Goal: Task Accomplishment & Management: Manage account settings

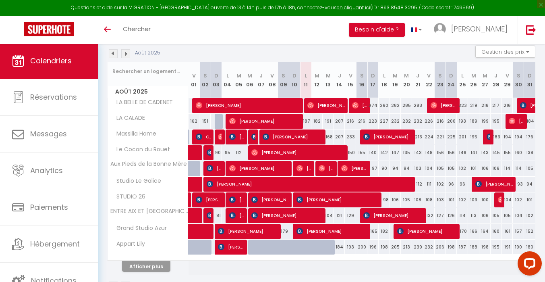
scroll to position [72, 0]
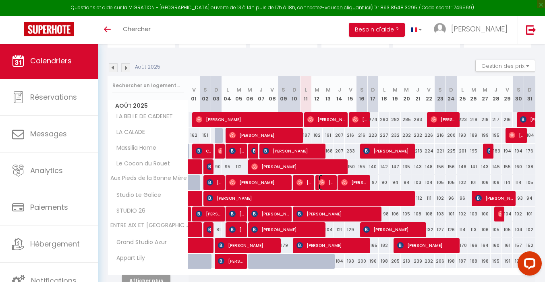
click at [329, 182] on span "[PERSON_NAME]" at bounding box center [326, 182] width 15 height 15
select select "OK"
select select "0"
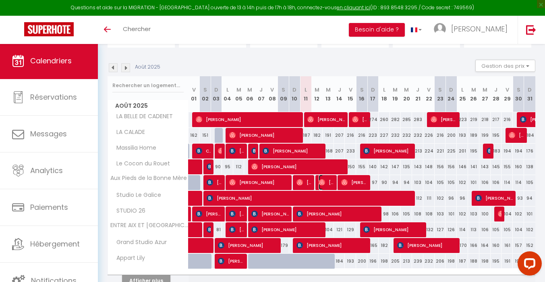
select select "1"
select select
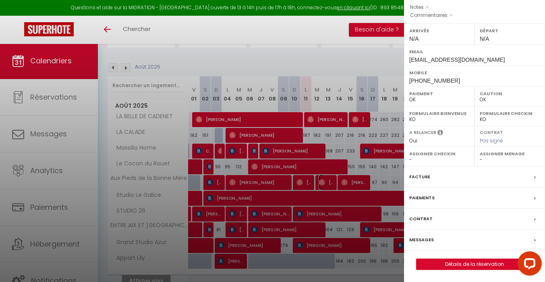
scroll to position [107, 0]
click at [422, 241] on label "Messages" at bounding box center [421, 239] width 25 height 8
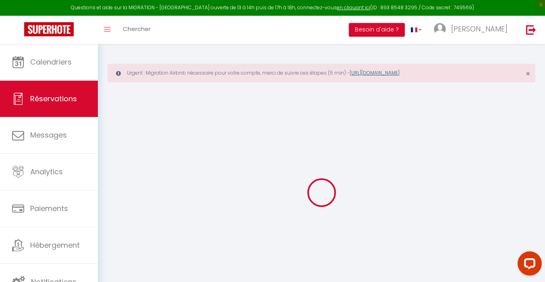
click at [390, 69] on div "Urgent : Migration Airbnb nécessaire pour votre compte, merci de suivre ces éta…" at bounding box center [322, 73] width 428 height 19
select select
checkbox input "false"
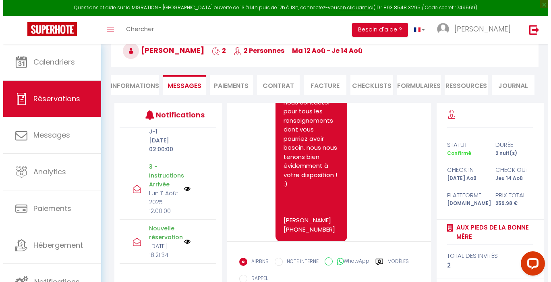
scroll to position [1266, 0]
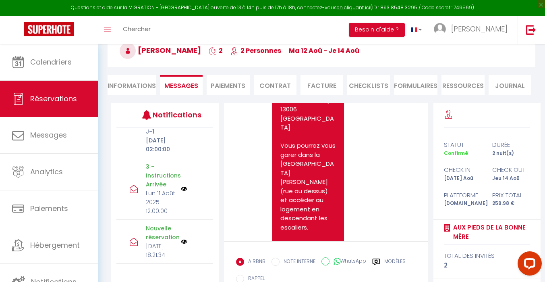
click at [181, 192] on img at bounding box center [184, 188] width 6 height 6
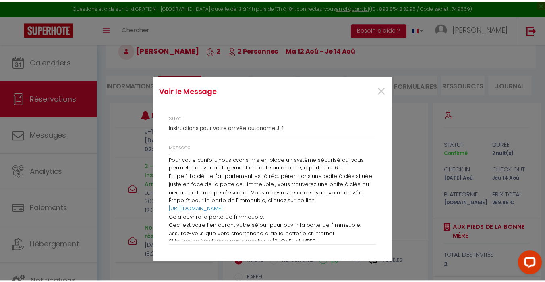
scroll to position [110, 0]
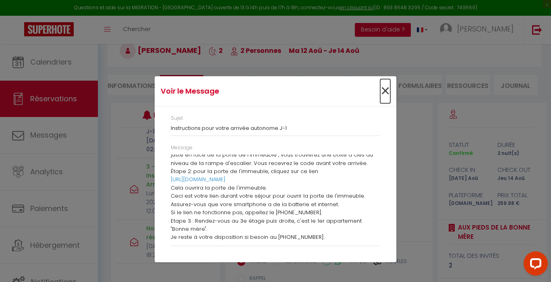
click at [381, 89] on span "×" at bounding box center [385, 91] width 10 height 24
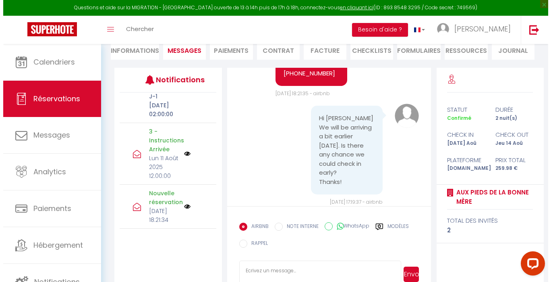
scroll to position [138, 0]
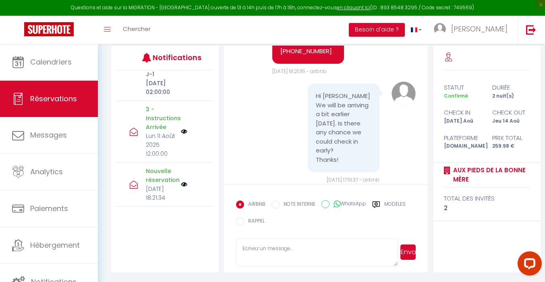
click at [182, 135] on img at bounding box center [184, 131] width 6 height 6
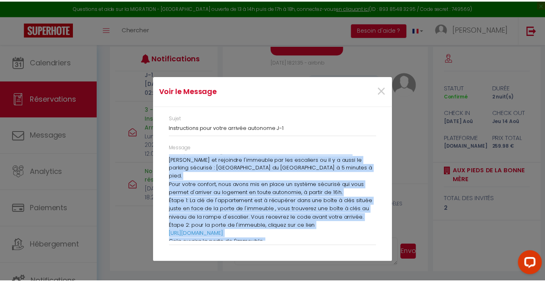
scroll to position [110, 0]
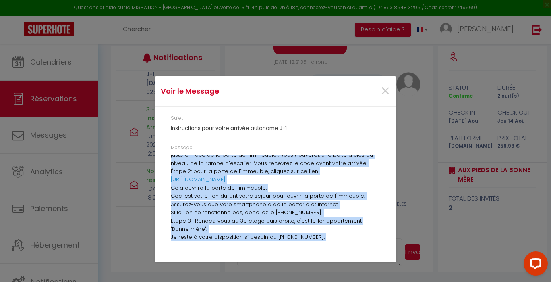
drag, startPoint x: 172, startPoint y: 174, endPoint x: 353, endPoint y: 239, distance: 192.4
click at [353, 239] on div "Bonjour [PERSON_NAME], Merci pour votre message. Pour rappel, voici l'adresse […" at bounding box center [276, 197] width 210 height 87
copy div "Lore ipsumd, sitam c'adipisc 24 eli se Doeius te Incididunt (0utl etdol magn al…"
click at [384, 89] on span "×" at bounding box center [385, 91] width 10 height 24
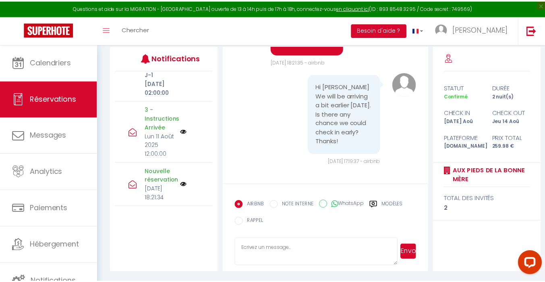
scroll to position [1548, 0]
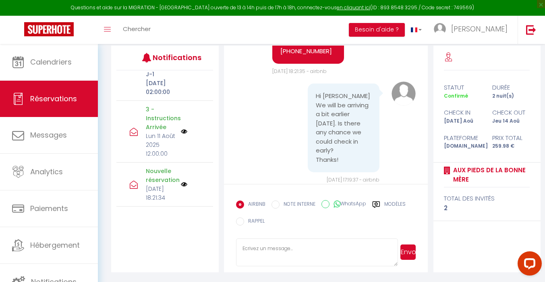
paste textarea "Lore ipsumd, sitam c'adipisc 43 eli se Doeius te Incididunt (0utl etdol magn al…"
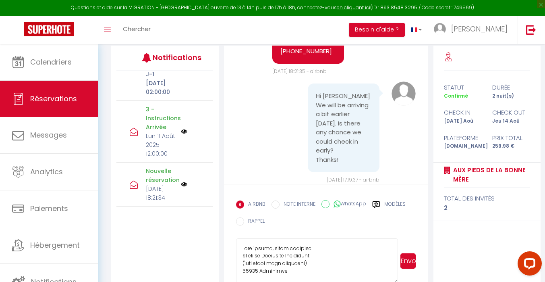
drag, startPoint x: 397, startPoint y: 262, endPoint x: 400, endPoint y: 280, distance: 18.0
click at [400, 280] on div "Envoyer" at bounding box center [326, 260] width 180 height 45
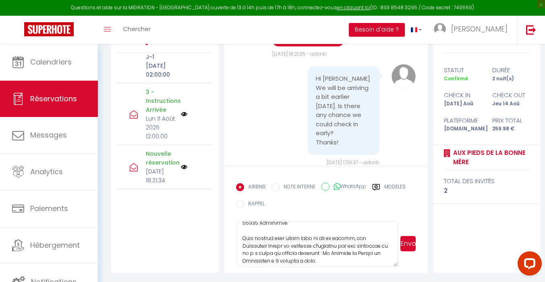
scroll to position [40, 0]
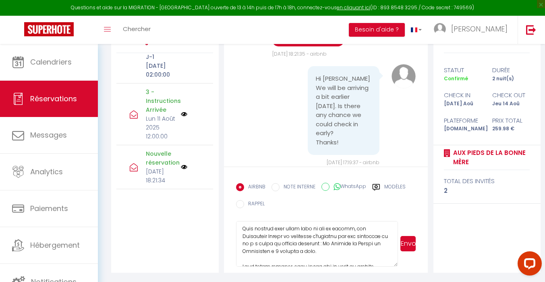
click at [343, 250] on textarea at bounding box center [317, 244] width 162 height 46
click at [322, 242] on textarea at bounding box center [317, 244] width 162 height 46
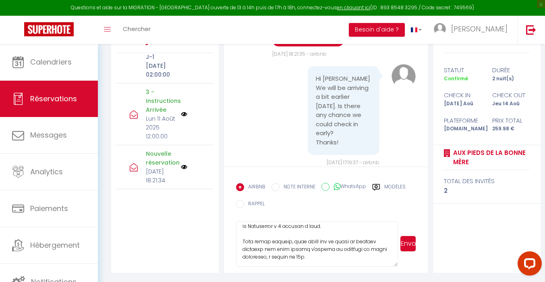
scroll to position [81, 0]
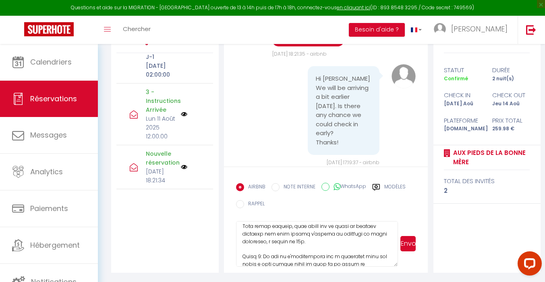
click at [362, 241] on textarea at bounding box center [317, 244] width 162 height 46
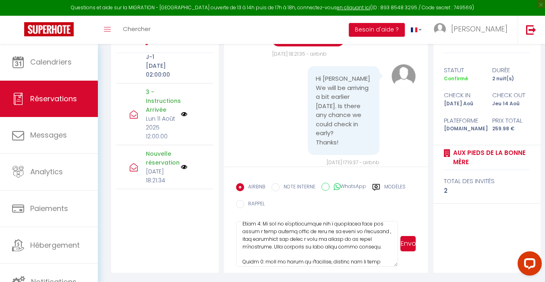
click at [254, 240] on textarea at bounding box center [317, 244] width 162 height 46
drag, startPoint x: 261, startPoint y: 238, endPoint x: 322, endPoint y: 237, distance: 61.7
click at [322, 237] on textarea at bounding box center [317, 244] width 162 height 46
click at [362, 246] on textarea at bounding box center [317, 244] width 162 height 46
drag, startPoint x: 356, startPoint y: 247, endPoint x: 304, endPoint y: 248, distance: 52.4
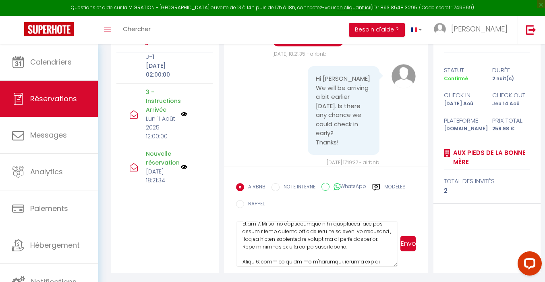
click at [304, 248] on textarea at bounding box center [317, 244] width 162 height 46
click at [295, 247] on textarea at bounding box center [317, 244] width 162 height 46
drag, startPoint x: 375, startPoint y: 247, endPoint x: 316, endPoint y: 248, distance: 58.4
click at [316, 248] on textarea at bounding box center [317, 244] width 162 height 46
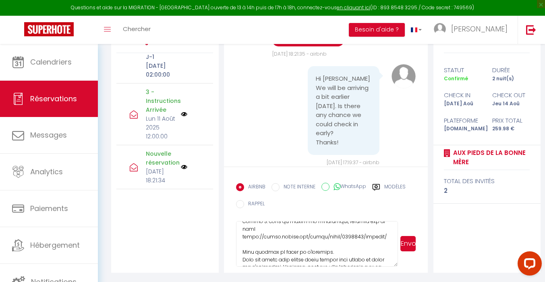
click at [355, 243] on textarea at bounding box center [317, 244] width 162 height 46
click at [328, 260] on textarea at bounding box center [317, 244] width 162 height 46
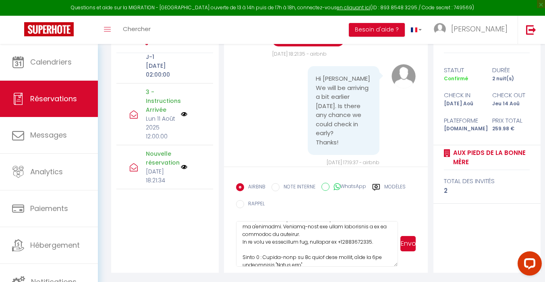
click at [321, 235] on textarea at bounding box center [317, 244] width 162 height 46
click at [350, 237] on textarea at bounding box center [317, 244] width 162 height 46
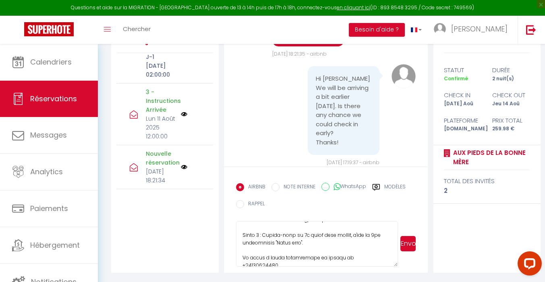
scroll to position [233, 0]
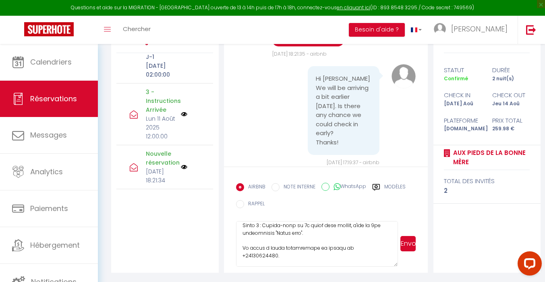
click at [363, 249] on textarea at bounding box center [317, 244] width 162 height 46
type textarea "Lore ipsumd, sitam c'adipisc 57 eli se Doeius te Incididunt (9utl etdol magn al…"
click at [406, 241] on button "Envoyer" at bounding box center [408, 243] width 15 height 15
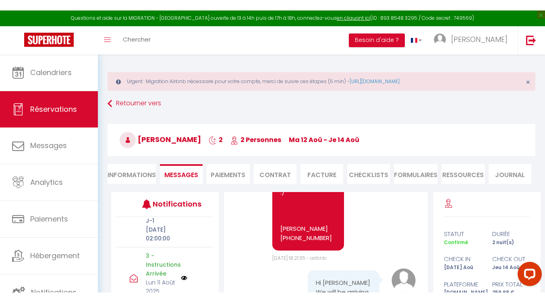
scroll to position [0, 0]
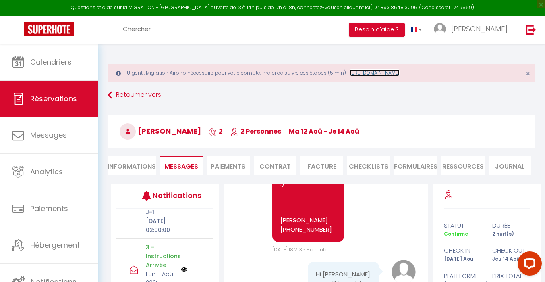
click at [400, 73] on link "[URL][DOMAIN_NAME]" at bounding box center [375, 72] width 50 height 7
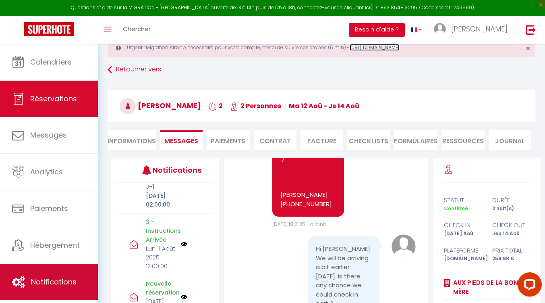
scroll to position [40, 0]
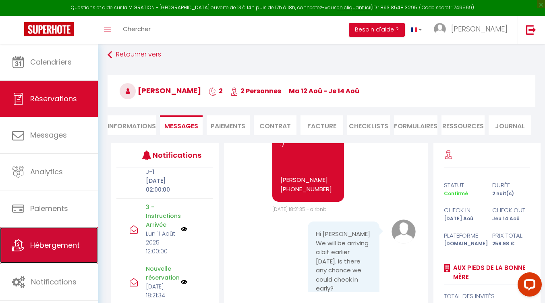
click at [70, 251] on link "Hébergement" at bounding box center [49, 245] width 98 height 36
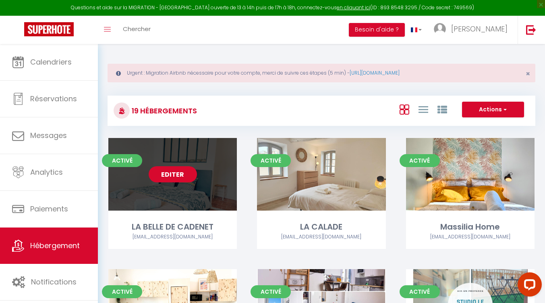
click at [190, 173] on link "Editer" at bounding box center [173, 174] width 48 height 16
select select "3"
select select "2"
select select "1"
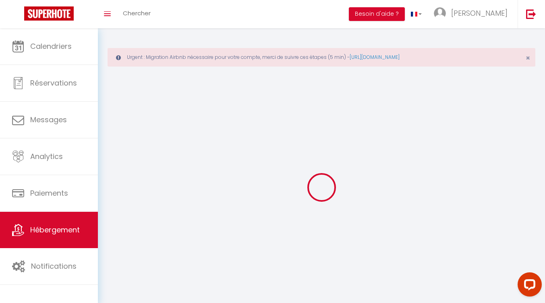
select select
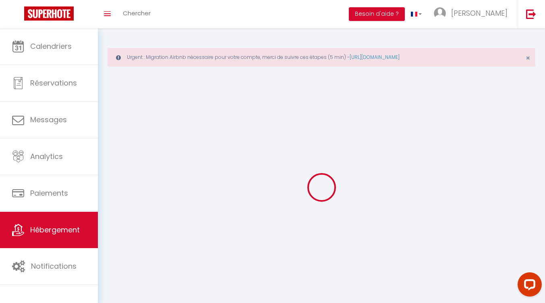
checkbox input "false"
select select
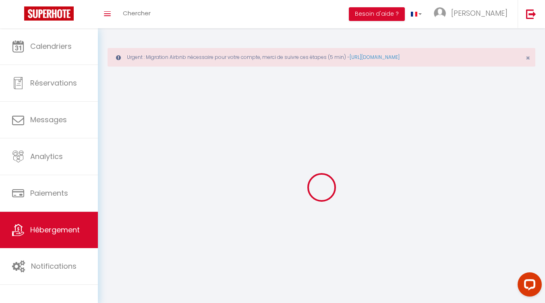
select select
select select "1"
select select
select select "28"
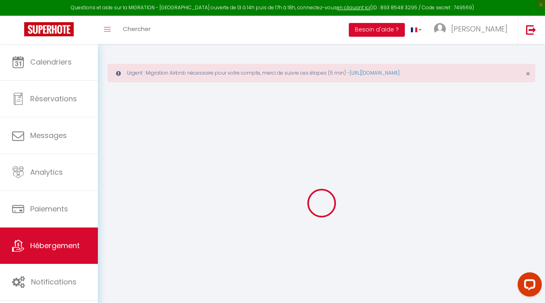
select select
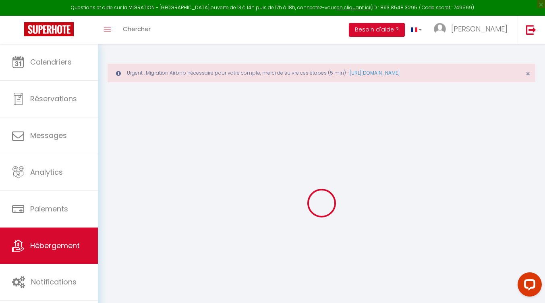
select select
checkbox input "false"
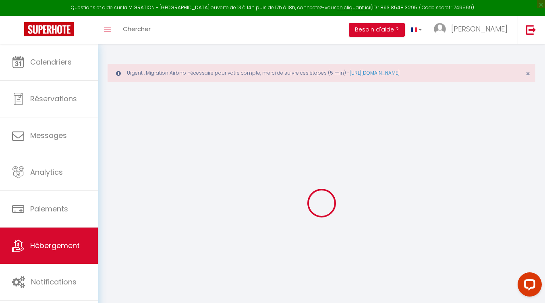
select select
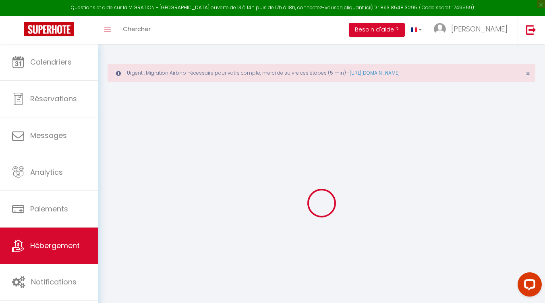
select select
checkbox input "false"
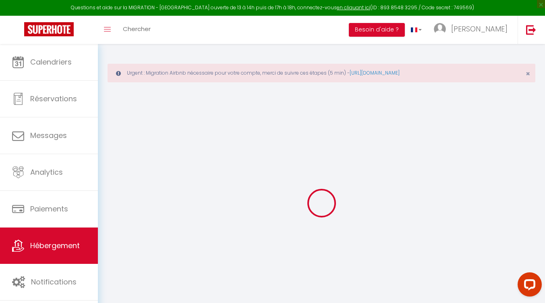
checkbox input "false"
select select
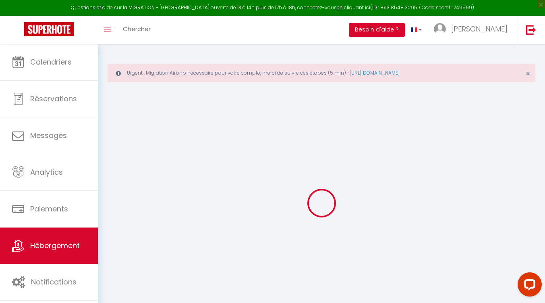
select select
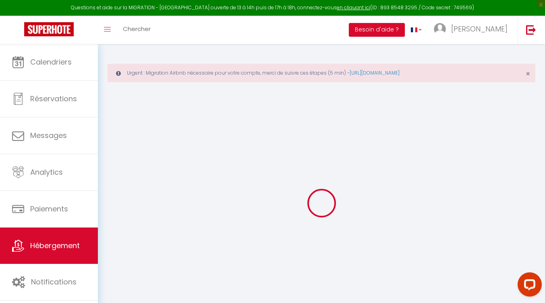
checkbox input "false"
select select
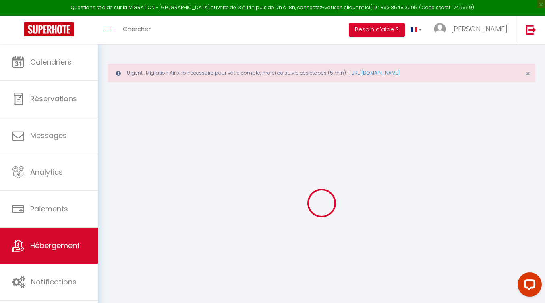
select select
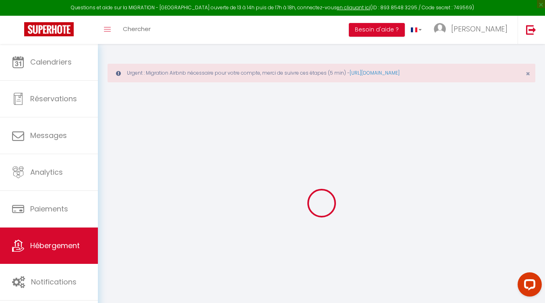
select select
checkbox input "false"
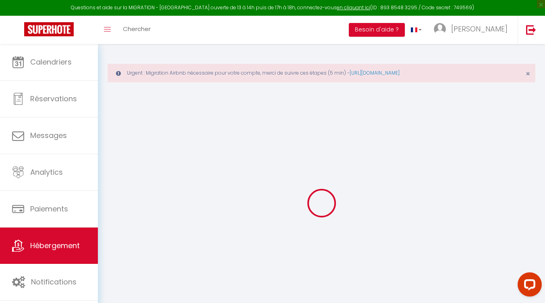
checkbox input "false"
select select
type input "LA BELLE DE CADENET"
type input "ROMAIN"
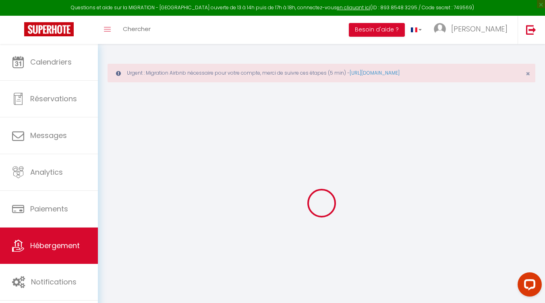
type input "PARDO"
type input "[STREET_ADDRESS][PERSON_NAME]"
type input "13111"
type input "COUDOUX"
select select "houses"
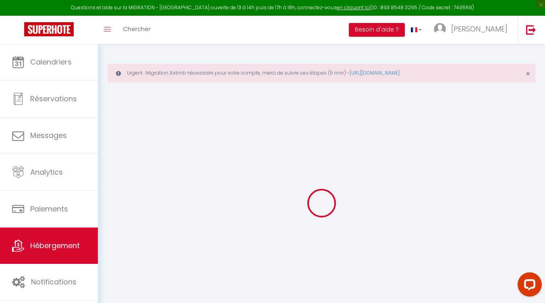
select select "8"
select select "4"
select select "3"
type input "160"
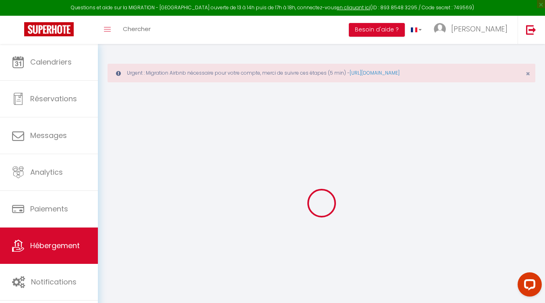
type input "6"
type input "100"
type input "4.40"
type input "500"
select select
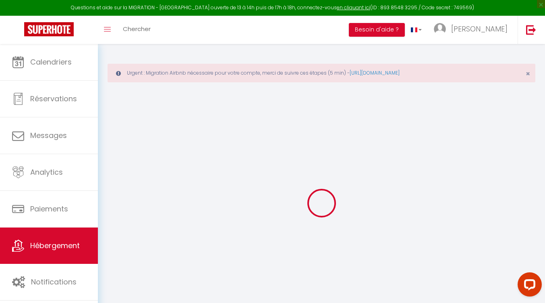
select select
type input "[STREET_ADDRESS]"
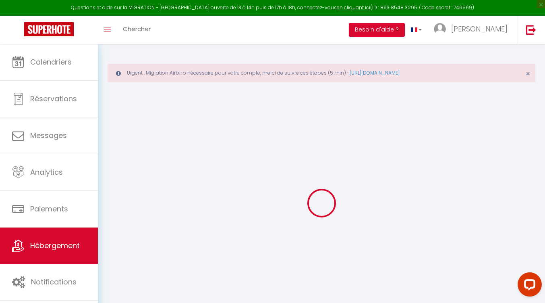
type input "84160"
type input "CADENET"
type input "[EMAIL_ADDRESS][DOMAIN_NAME]"
select select
checkbox input "false"
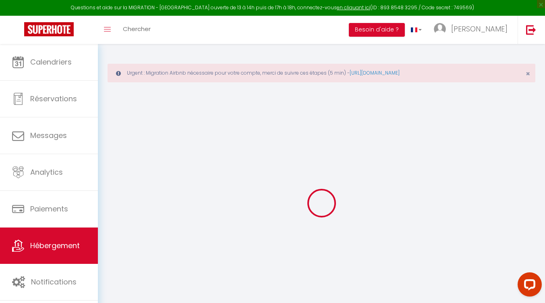
checkbox input "false"
type input "100"
type input "0"
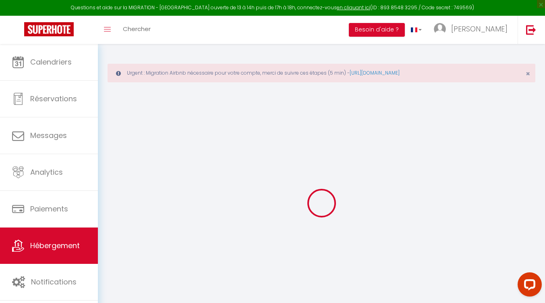
type input "0"
select select
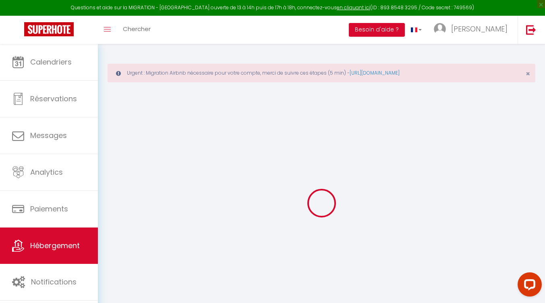
select select
checkbox input "false"
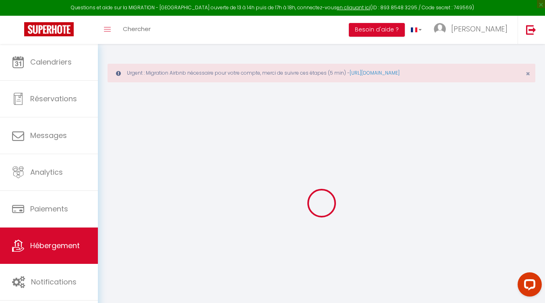
checkbox input "false"
select select
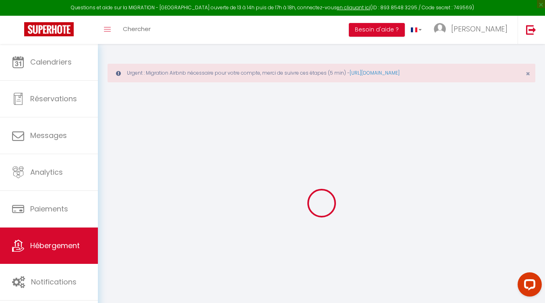
select select
checkbox input "false"
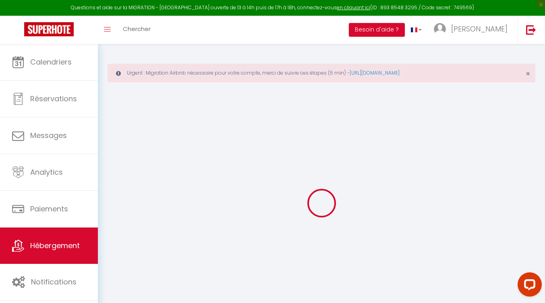
checkbox input "false"
select select
checkbox input "false"
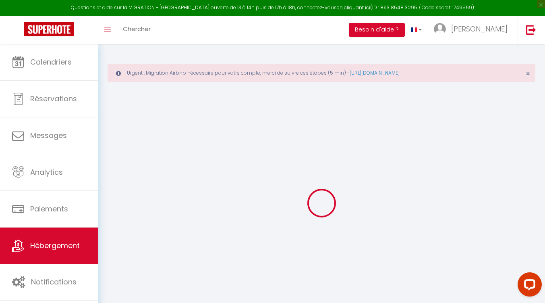
checkbox input "false"
select select "16:00"
select select "23:00"
select select "10:00"
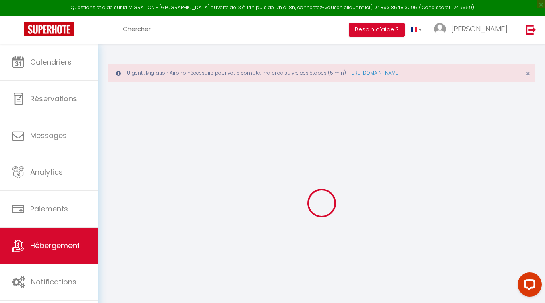
select select "30"
select select "120"
select select
checkbox input "false"
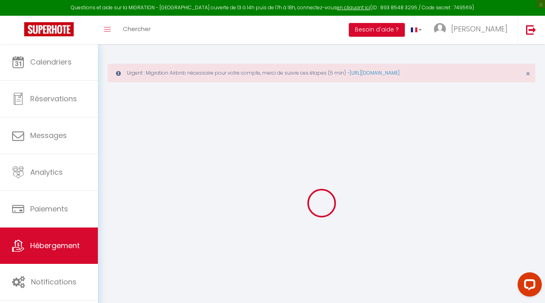
checkbox input "false"
select select
checkbox input "false"
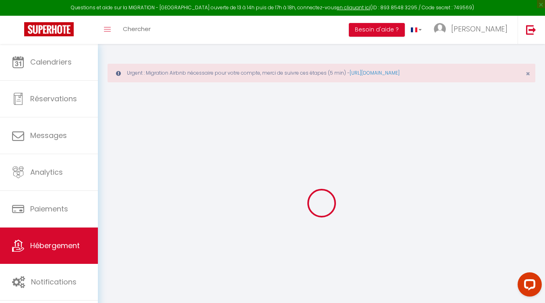
checkbox input "false"
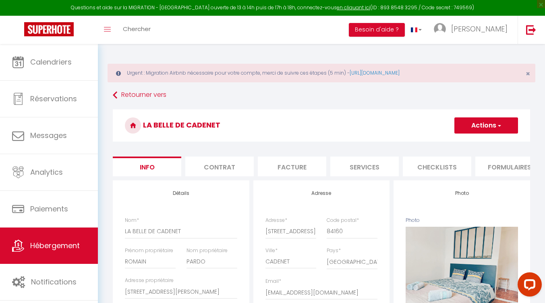
select select
checkbox input "false"
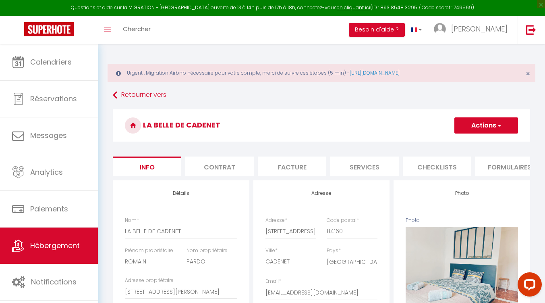
scroll to position [0, 308]
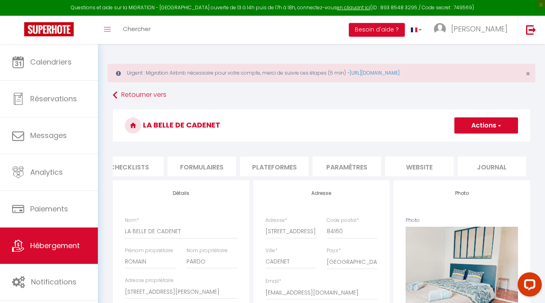
click at [331, 167] on li "Paramètres" at bounding box center [347, 166] width 69 height 20
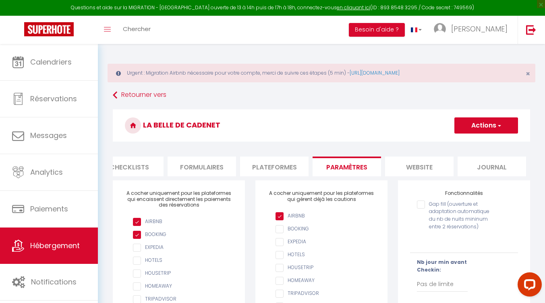
scroll to position [40, 0]
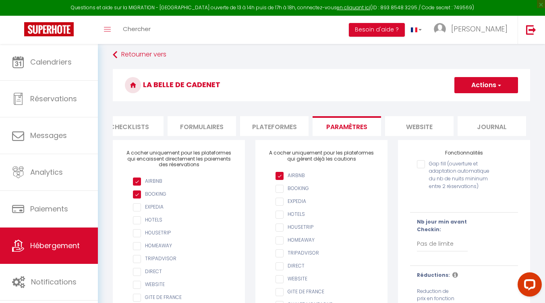
click at [437, 168] on input "Gap fill (ouverture et adaptation automatique du nb de nuits mininum entre 2 ré…" at bounding box center [455, 164] width 76 height 8
checkbox input "true"
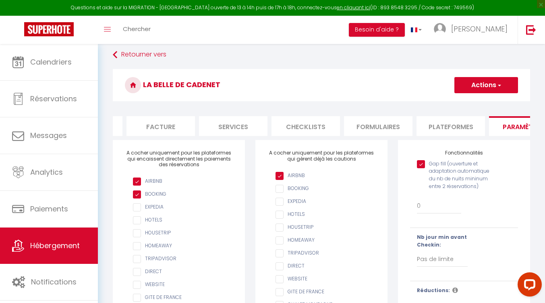
scroll to position [0, 127]
click at [184, 126] on li "Facture" at bounding box center [165, 126] width 69 height 20
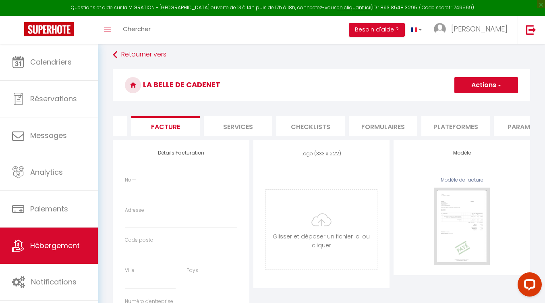
select select
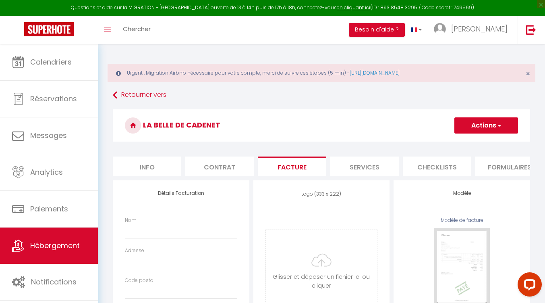
click at [247, 164] on li "Contrat" at bounding box center [219, 166] width 69 height 20
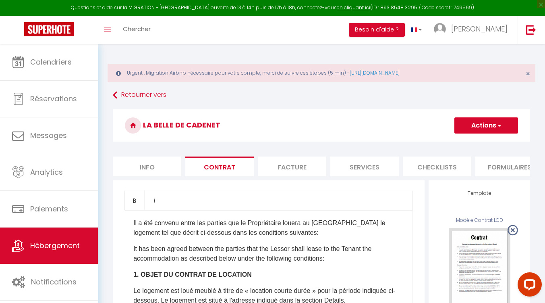
click at [445, 175] on li "Checklists" at bounding box center [437, 166] width 69 height 20
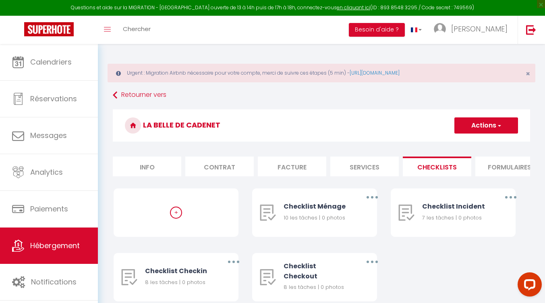
click at [511, 169] on li "Formulaires" at bounding box center [510, 166] width 69 height 20
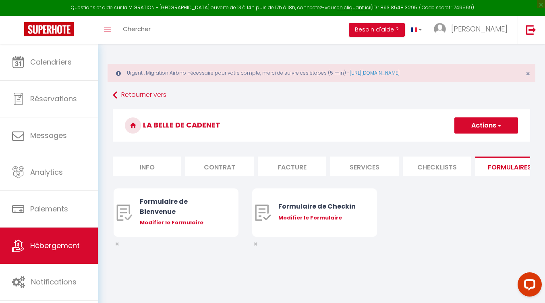
scroll to position [0, 209]
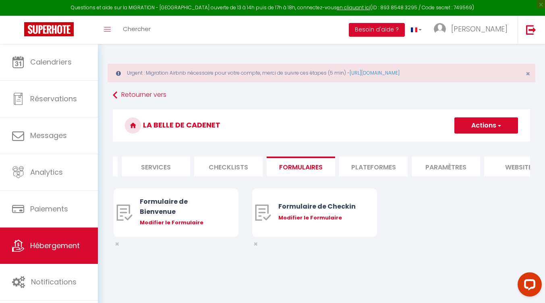
click at [366, 167] on li "Plateformes" at bounding box center [373, 166] width 69 height 20
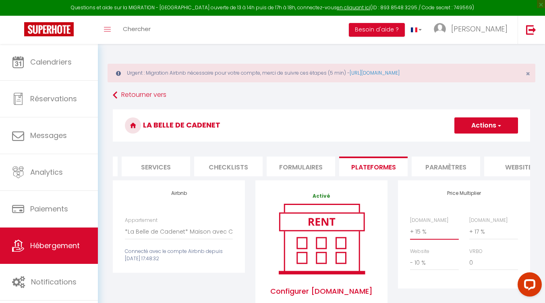
click at [438, 236] on select "0 + 1 % + 2 % + 3 % + 4 % + 5 % + 6 % + 7 % + 8 % + 9 %" at bounding box center [434, 231] width 49 height 15
select select "+ 18 %"
click at [410, 230] on select "0 + 1 % + 2 % + 3 % + 4 % + 5 % + 6 % + 7 % + 8 % + 9 %" at bounding box center [434, 231] width 49 height 15
click at [480, 123] on button "Actions" at bounding box center [487, 125] width 64 height 16
click at [480, 141] on link "Enregistrer" at bounding box center [486, 143] width 64 height 10
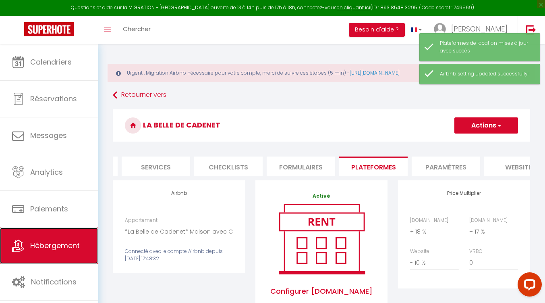
click at [71, 249] on span "Hébergement" at bounding box center [55, 245] width 50 height 10
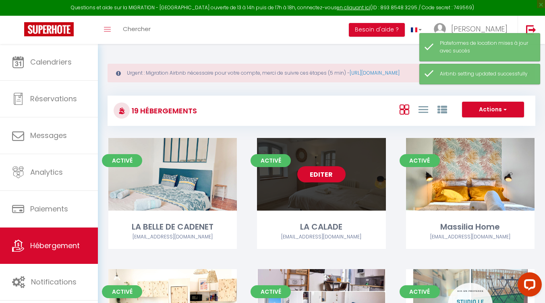
click at [316, 175] on link "Editer" at bounding box center [321, 174] width 48 height 16
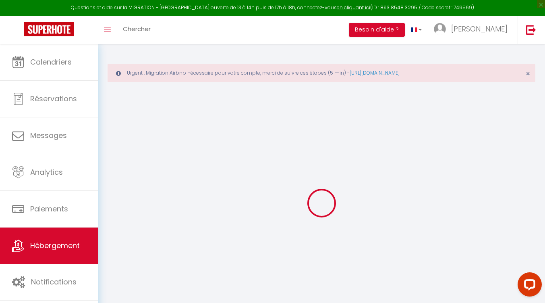
checkbox input "false"
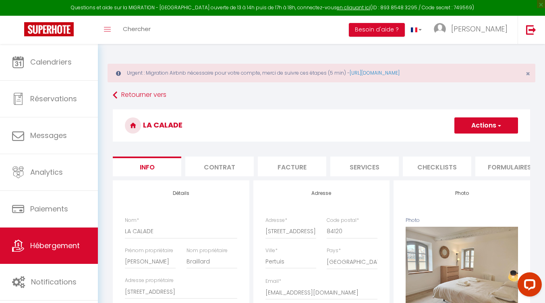
checkbox input "false"
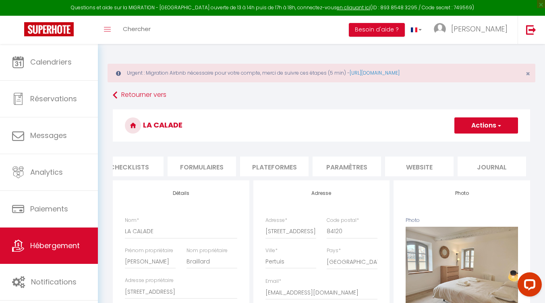
click at [265, 163] on li "Plateformes" at bounding box center [274, 166] width 69 height 20
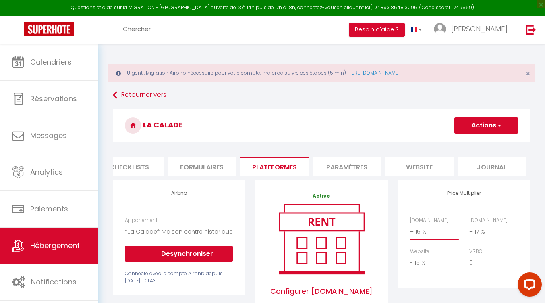
click at [425, 238] on select "0 + 1 % + 2 % + 3 % + 4 % + 5 % + 6 % + 7 % + 8 % + 9 %" at bounding box center [434, 231] width 49 height 15
select select "+ 18 %"
click at [410, 230] on select "0 + 1 % + 2 % + 3 % + 4 % + 5 % + 6 % + 7 % + 8 % + 9 %" at bounding box center [434, 231] width 49 height 15
click at [497, 121] on button "Actions" at bounding box center [487, 125] width 64 height 16
click at [492, 137] on ul "Enregistrer" at bounding box center [486, 142] width 64 height 15
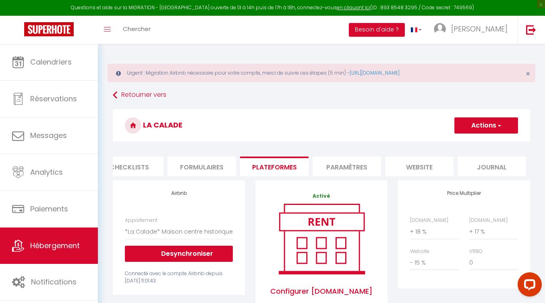
click at [480, 129] on button "Actions" at bounding box center [487, 125] width 64 height 16
click at [476, 139] on link "Enregistrer" at bounding box center [486, 143] width 64 height 10
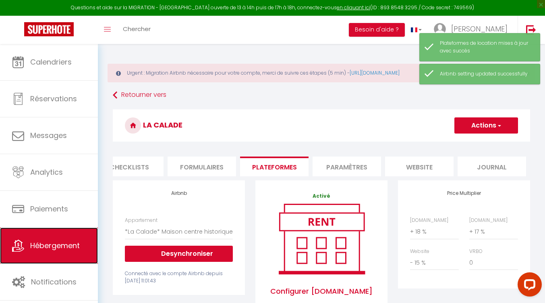
click at [28, 243] on link "Hébergement" at bounding box center [49, 245] width 98 height 36
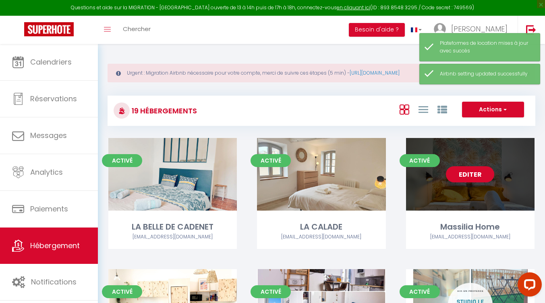
click at [476, 175] on link "Editer" at bounding box center [470, 174] width 48 height 16
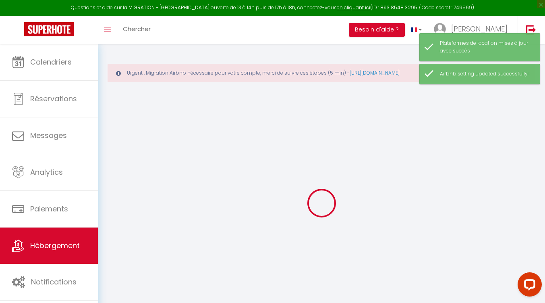
checkbox input "false"
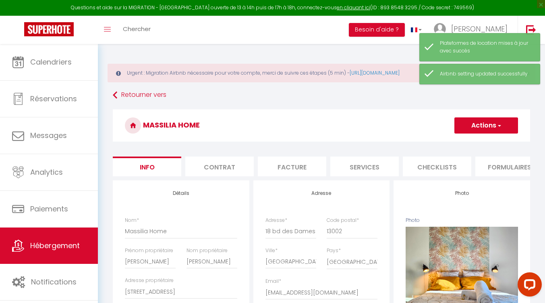
checkbox input "false"
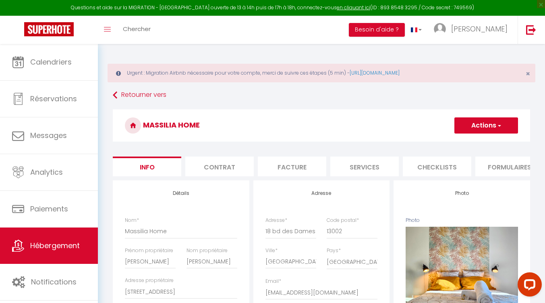
click at [514, 168] on li "Formulaires" at bounding box center [510, 166] width 69 height 20
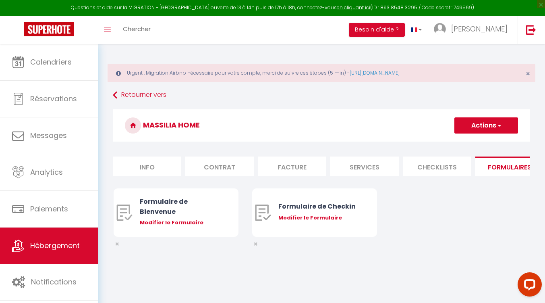
scroll to position [0, 308]
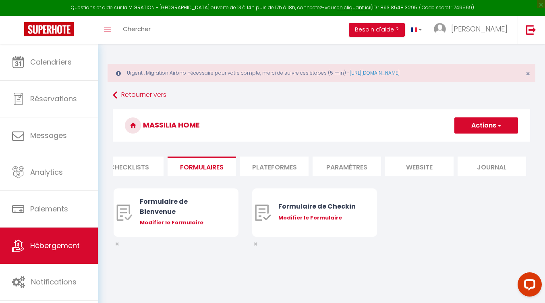
click at [366, 166] on li "Paramètres" at bounding box center [347, 166] width 69 height 20
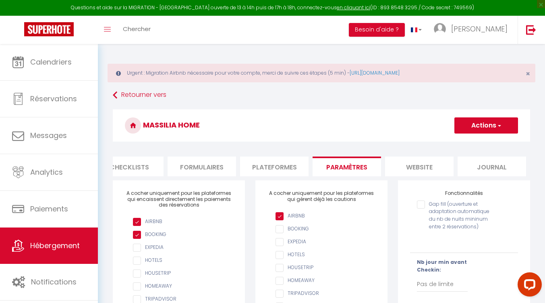
click at [257, 165] on li "Plateformes" at bounding box center [274, 166] width 69 height 20
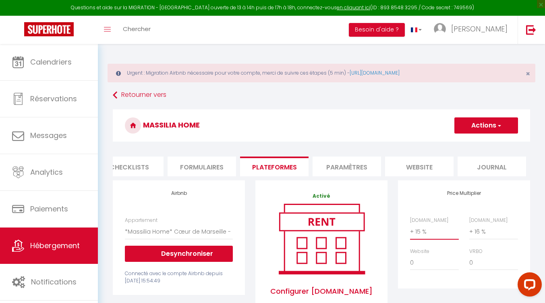
click at [441, 239] on select "0 + 1 % + 2 % + 3 % + 4 % + 5 % + 6 % + 7 % + 8 % + 9 %" at bounding box center [434, 231] width 49 height 15
select select "+ 18 %"
click at [410, 230] on select "0 + 1 % + 2 % + 3 % + 4 % + 5 % + 6 % + 7 % + 8 % + 9 %" at bounding box center [434, 231] width 49 height 15
click at [495, 124] on button "Actions" at bounding box center [487, 125] width 64 height 16
click at [466, 139] on link "Enregistrer" at bounding box center [486, 143] width 64 height 10
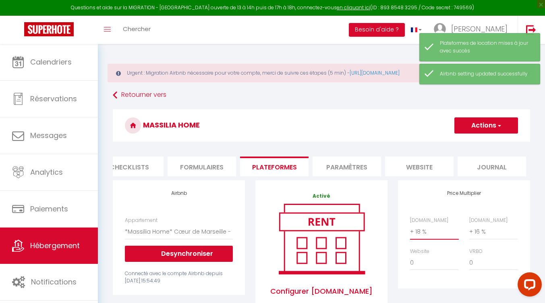
click at [417, 236] on select "0 + 1 % + 2 % + 3 % + 4 % + 5 % + 6 % + 7 % + 8 % + 9 %" at bounding box center [434, 231] width 49 height 15
click at [37, 233] on link "Hébergement" at bounding box center [49, 245] width 98 height 36
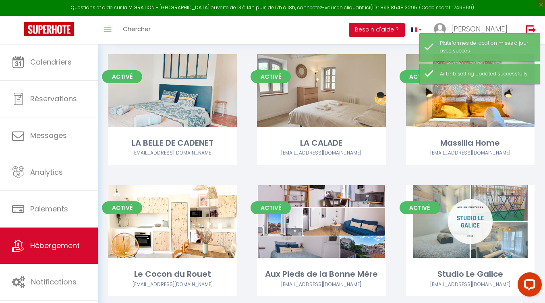
scroll to position [121, 0]
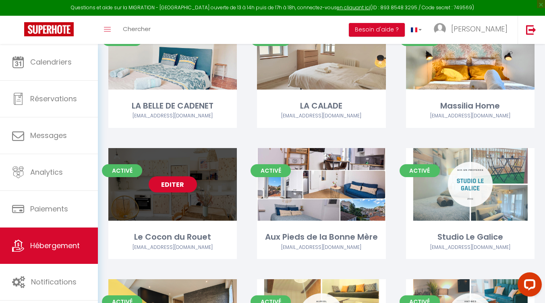
click at [175, 180] on link "Editer" at bounding box center [173, 184] width 48 height 16
select select "3"
select select "2"
select select "1"
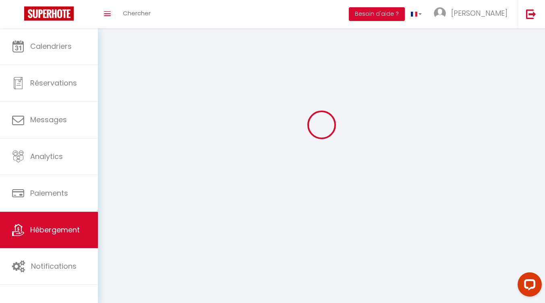
select select
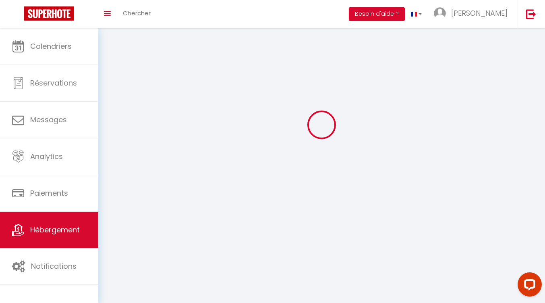
checkbox input "false"
select select
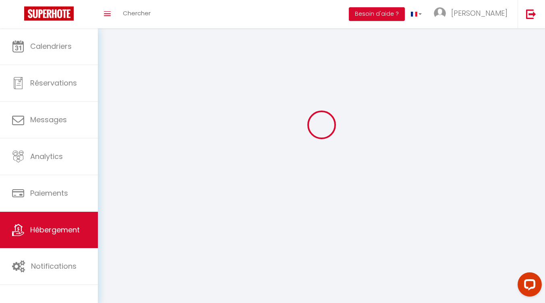
select select
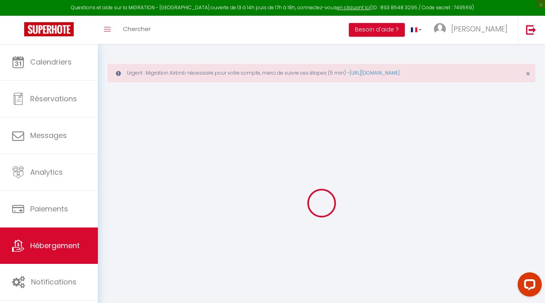
select select "+ 15 %"
select select "+ 17 %"
checkbox input "false"
checkbox input "true"
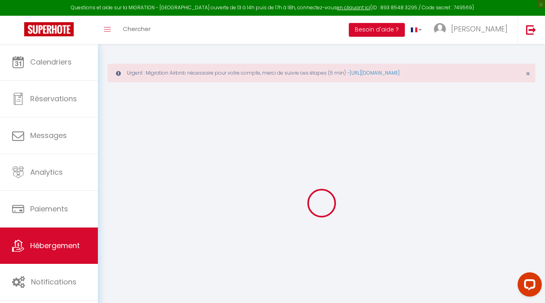
checkbox input "false"
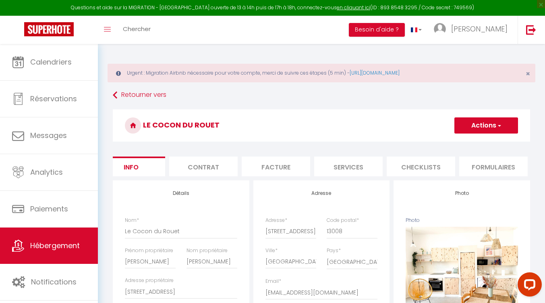
scroll to position [0, 308]
click at [293, 166] on li "Plateformes" at bounding box center [274, 166] width 69 height 20
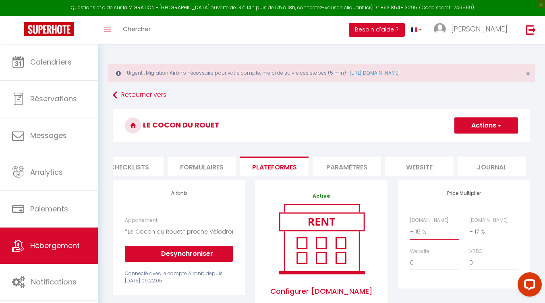
click at [436, 238] on select "0 + 1 % + 2 % + 3 % + 4 % + 5 % + 6 % + 7 % + 8 % + 9 %" at bounding box center [434, 231] width 49 height 15
click at [410, 230] on select "0 + 1 % + 2 % + 3 % + 4 % + 5 % + 6 % + 7 % + 8 % + 9 %" at bounding box center [434, 231] width 49 height 15
click at [490, 124] on button "Actions" at bounding box center [487, 125] width 64 height 16
click at [484, 145] on link "Enregistrer" at bounding box center [486, 143] width 64 height 10
click at [494, 123] on button "Actions" at bounding box center [487, 125] width 64 height 16
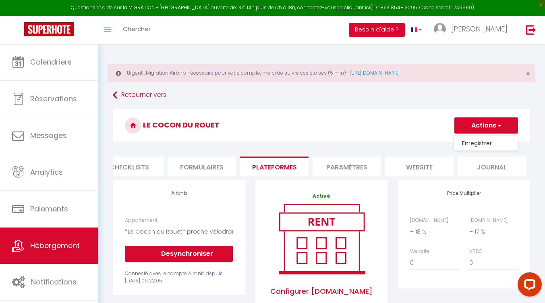
click at [470, 141] on link "Enregistrer" at bounding box center [486, 143] width 64 height 10
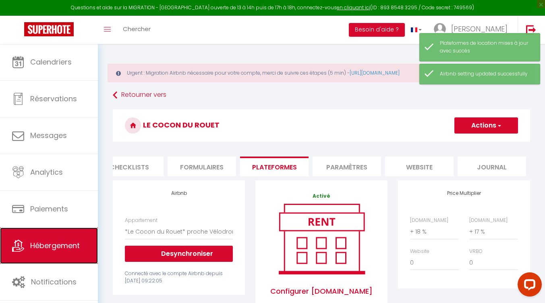
click at [52, 249] on span "Hébergement" at bounding box center [55, 245] width 50 height 10
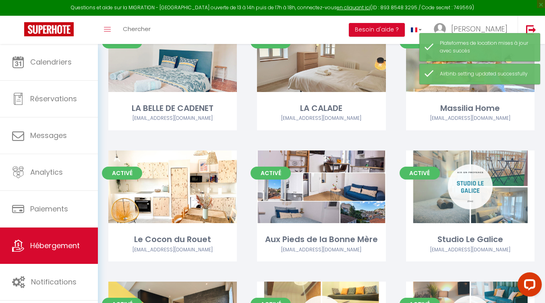
scroll to position [121, 0]
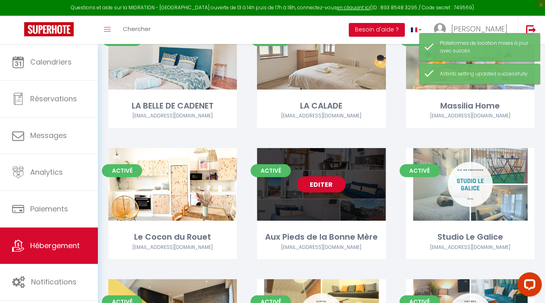
click at [334, 178] on link "Editer" at bounding box center [321, 184] width 48 height 16
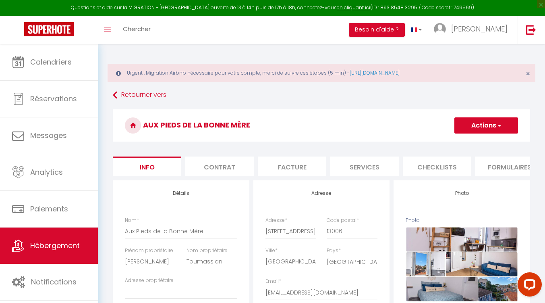
scroll to position [0, 308]
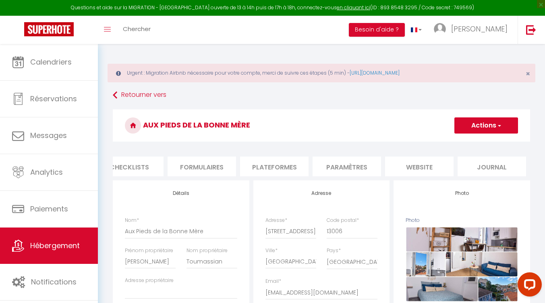
click at [357, 167] on li "Paramètres" at bounding box center [347, 166] width 69 height 20
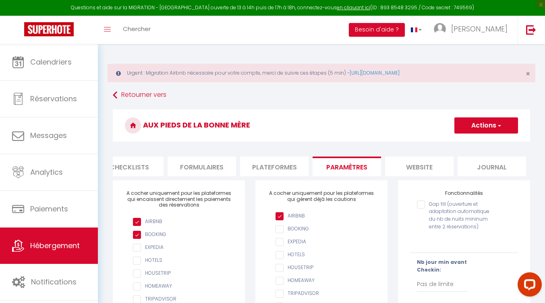
click at [287, 171] on li "Plateformes" at bounding box center [274, 166] width 69 height 20
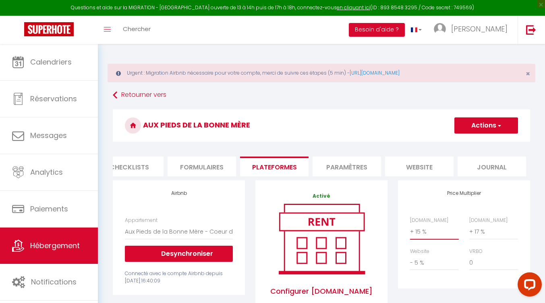
click at [444, 239] on select "0 + 1 % + 2 % + 3 % + 4 % + 5 % + 6 % + 7 % + 8 % + 9 %" at bounding box center [434, 231] width 49 height 15
click at [410, 230] on select "0 + 1 % + 2 % + 3 % + 4 % + 5 % + 6 % + 7 % + 8 % + 9 %" at bounding box center [434, 231] width 49 height 15
click at [426, 268] on select "0 + 1 % + 2 % + 3 % + 4 % + 5 % + 6 % + 7 % + 8 % + 9 %" at bounding box center [434, 262] width 49 height 15
click at [410, 261] on select "0 + 1 % + 2 % + 3 % + 4 % + 5 % + 6 % + 7 % + 8 % + 9 %" at bounding box center [434, 262] width 49 height 15
click at [494, 122] on button "Actions" at bounding box center [487, 125] width 64 height 16
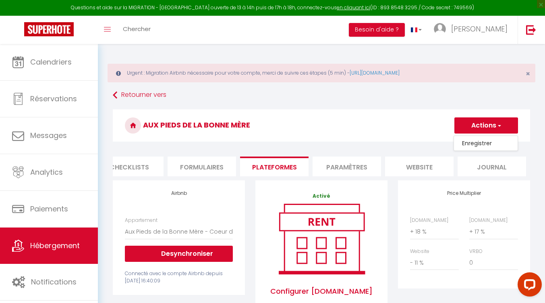
click at [480, 139] on link "Enregistrer" at bounding box center [486, 143] width 64 height 10
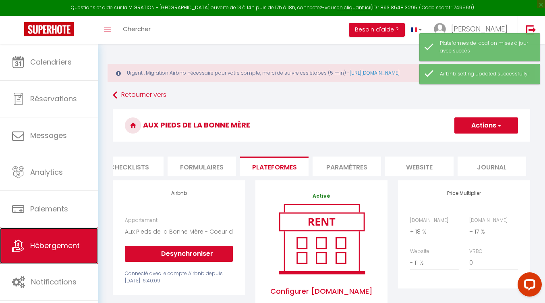
click at [42, 249] on span "Hébergement" at bounding box center [55, 245] width 50 height 10
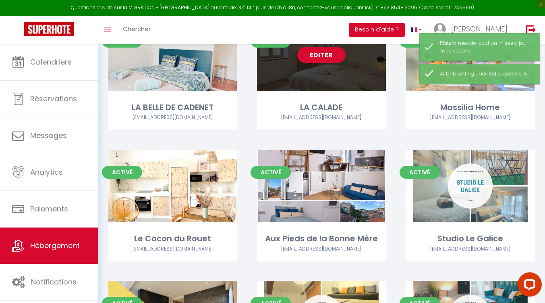
scroll to position [161, 0]
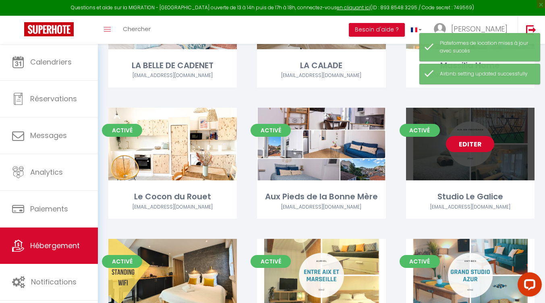
click at [464, 142] on link "Editer" at bounding box center [470, 144] width 48 height 16
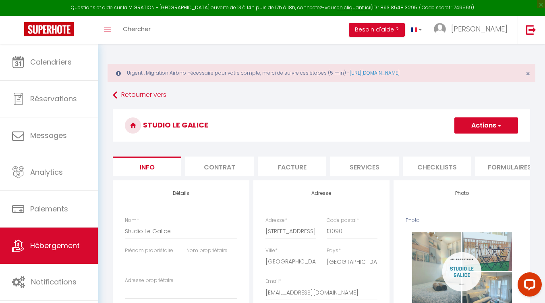
scroll to position [0, 308]
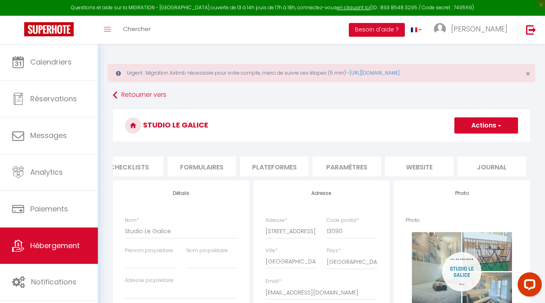
click at [368, 166] on li "Paramètres" at bounding box center [347, 166] width 69 height 20
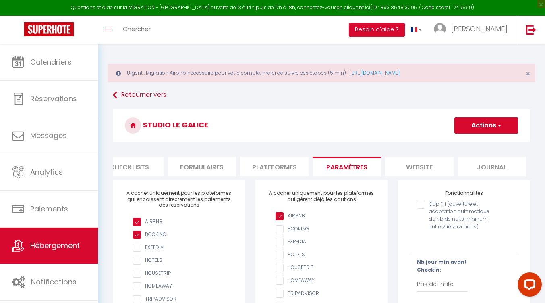
click at [285, 170] on li "Plateformes" at bounding box center [274, 166] width 69 height 20
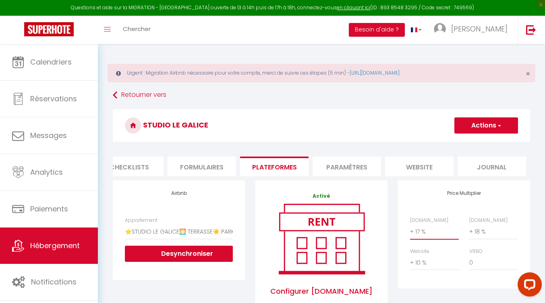
click at [436, 237] on select "0 + 1 % + 2 % + 3 % + 4 % + 5 % + 6 % + 7 % + 8 % + 9 %" at bounding box center [434, 231] width 49 height 15
click at [410, 230] on select "0 + 1 % + 2 % + 3 % + 4 % + 5 % + 6 % + 7 % + 8 % + 9 %" at bounding box center [434, 231] width 49 height 15
click at [483, 119] on button "Actions" at bounding box center [487, 125] width 64 height 16
click at [485, 143] on link "Enregistrer" at bounding box center [486, 143] width 64 height 10
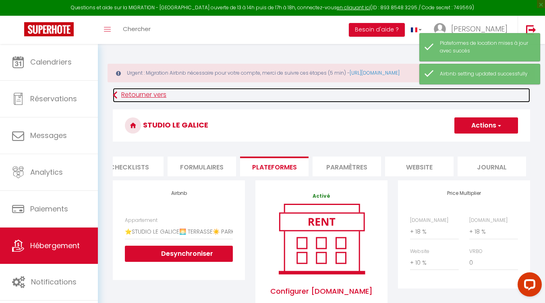
click at [149, 96] on link "Retourner vers" at bounding box center [322, 95] width 418 height 15
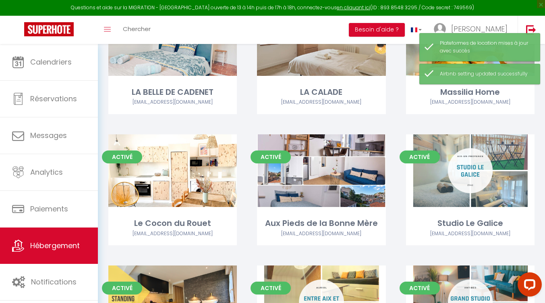
scroll to position [161, 0]
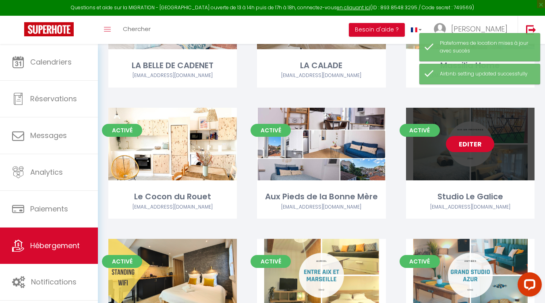
click at [476, 136] on link "Editer" at bounding box center [470, 144] width 48 height 16
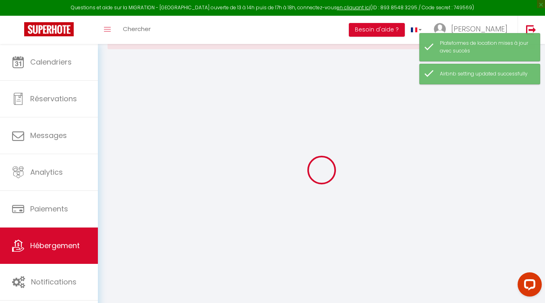
scroll to position [44, 0]
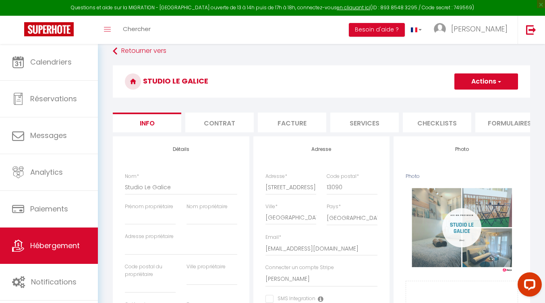
scroll to position [0, 308]
click at [256, 123] on li "Plateformes" at bounding box center [274, 122] width 69 height 20
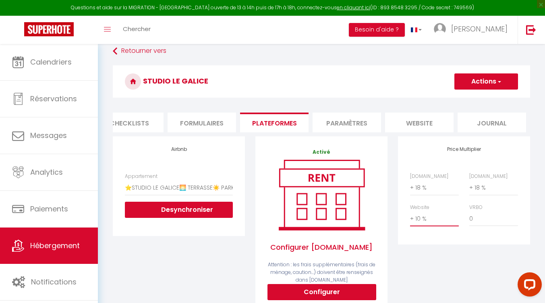
click at [422, 226] on select "0 + 1 % + 2 % + 3 % + 4 % + 5 % + 6 % + 7 % + 8 % + 9 %" at bounding box center [434, 218] width 49 height 15
click at [410, 217] on select "0 + 1 % + 2 % + 3 % + 4 % + 5 % + 6 % + 7 % + 8 % + 9 %" at bounding box center [434, 218] width 49 height 15
click at [482, 73] on button "Actions" at bounding box center [487, 81] width 64 height 16
click at [484, 79] on button "Actions" at bounding box center [487, 81] width 64 height 16
click at [473, 79] on button "Actions" at bounding box center [487, 81] width 64 height 16
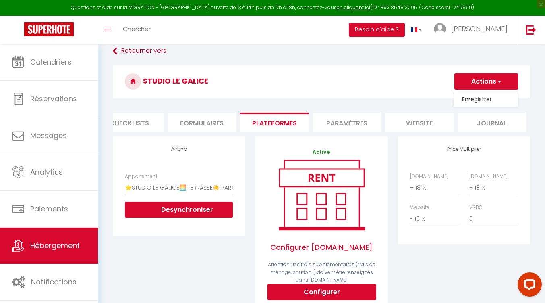
click at [474, 96] on link "Enregistrer" at bounding box center [486, 99] width 64 height 10
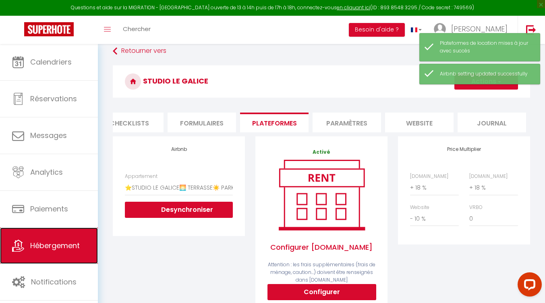
click at [69, 249] on span "Hébergement" at bounding box center [55, 245] width 50 height 10
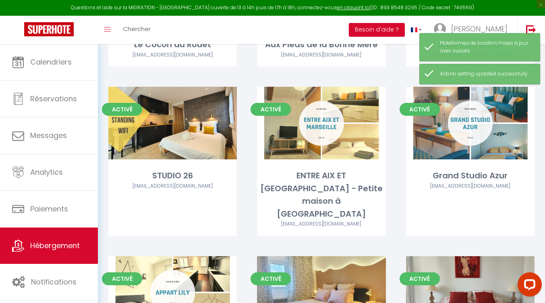
scroll to position [202, 0]
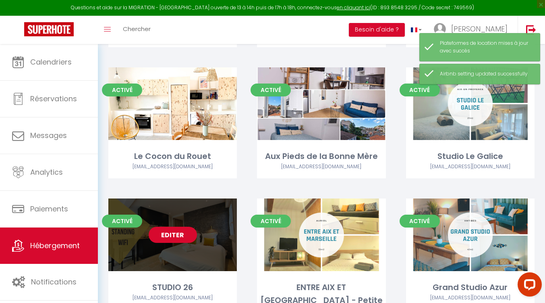
click at [172, 239] on link "Editer" at bounding box center [173, 235] width 48 height 16
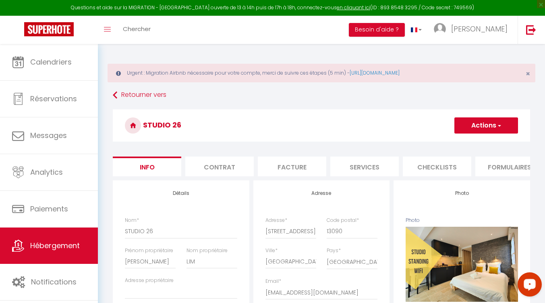
scroll to position [0, 308]
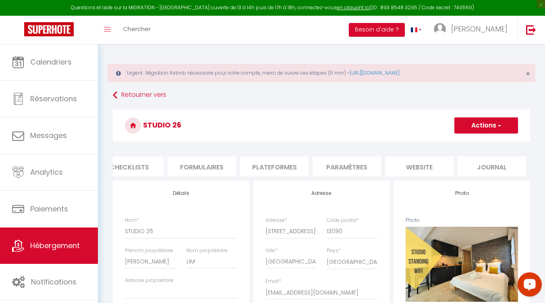
click at [360, 164] on li "Paramètres" at bounding box center [347, 166] width 69 height 20
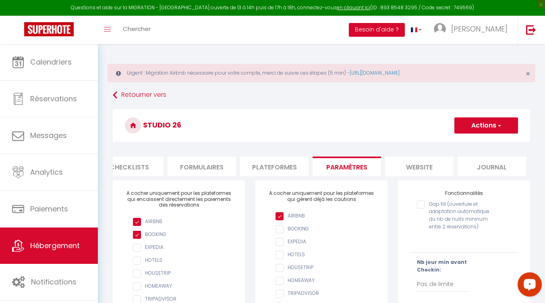
click at [405, 165] on li "website" at bounding box center [419, 166] width 69 height 20
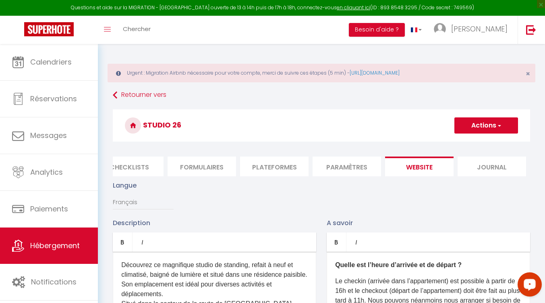
drag, startPoint x: 366, startPoint y: 165, endPoint x: 306, endPoint y: 161, distance: 60.2
click at [366, 165] on li "Paramètres" at bounding box center [347, 166] width 69 height 20
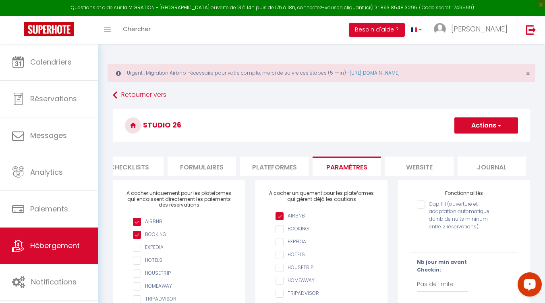
click at [280, 162] on li "Plateformes" at bounding box center [274, 166] width 69 height 20
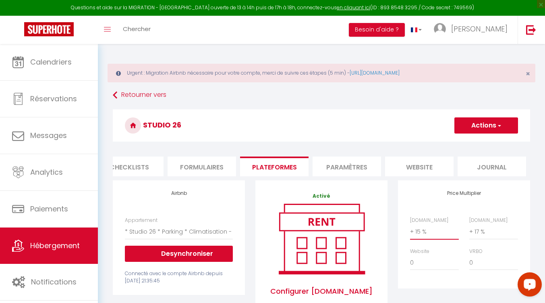
click at [436, 239] on select "0 + 1 % + 2 % + 3 % + 4 % + 5 % + 6 % + 7 % + 8 % + 9 %" at bounding box center [434, 231] width 49 height 15
click at [410, 230] on select "0 + 1 % + 2 % + 3 % + 4 % + 5 % + 6 % + 7 % + 8 % + 9 %" at bounding box center [434, 231] width 49 height 15
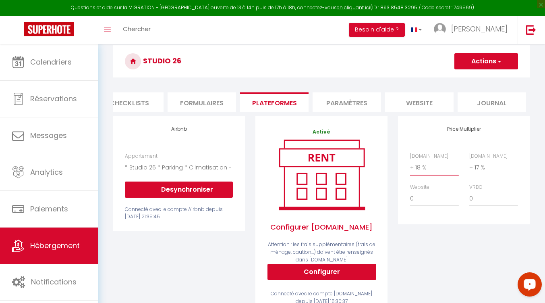
scroll to position [81, 0]
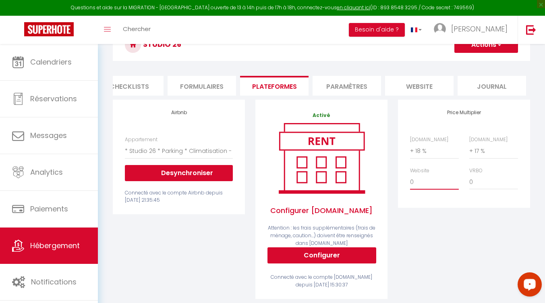
click at [435, 188] on select "0 + 1 % + 2 % + 3 % + 4 % + 5 % + 6 % + 7 % + 8 % + 9 %" at bounding box center [434, 181] width 49 height 15
click at [410, 180] on select "0 + 1 % + 2 % + 3 % + 4 % + 5 % + 6 % + 7 % + 8 % + 9 %" at bounding box center [434, 181] width 49 height 15
click at [452, 64] on div "STUDIO 26 Actions Enregistrer" at bounding box center [322, 47] width 418 height 37
click at [488, 46] on button "Actions" at bounding box center [487, 45] width 64 height 16
click at [486, 58] on link "Enregistrer" at bounding box center [486, 62] width 64 height 10
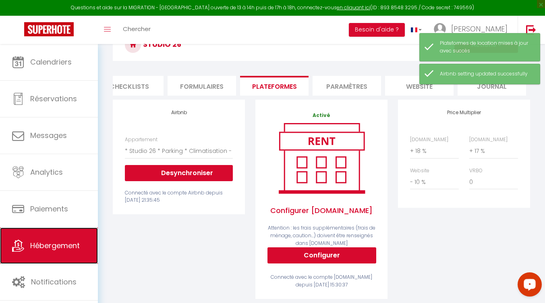
click at [70, 245] on span "Hébergement" at bounding box center [55, 245] width 50 height 10
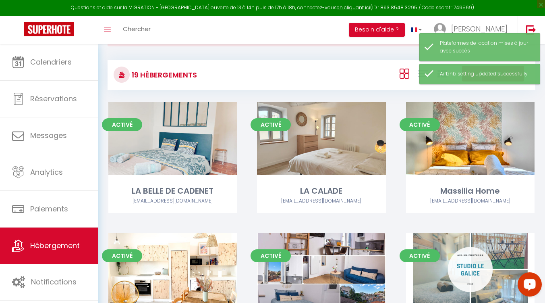
scroll to position [242, 0]
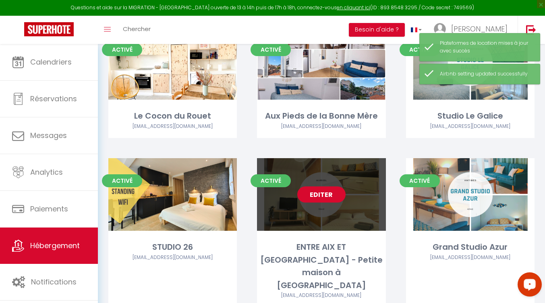
click at [325, 197] on link "Editer" at bounding box center [321, 194] width 48 height 16
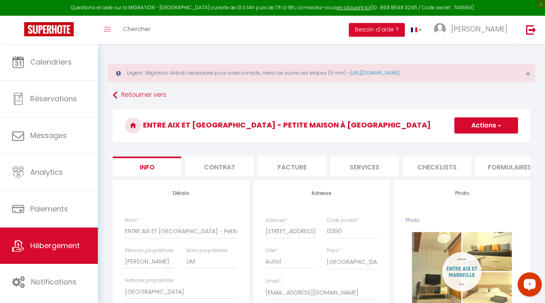
scroll to position [0, 308]
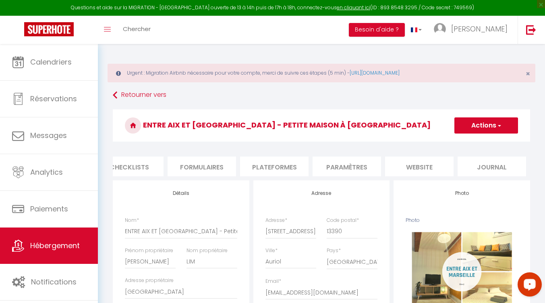
click at [358, 170] on li "Paramètres" at bounding box center [347, 166] width 69 height 20
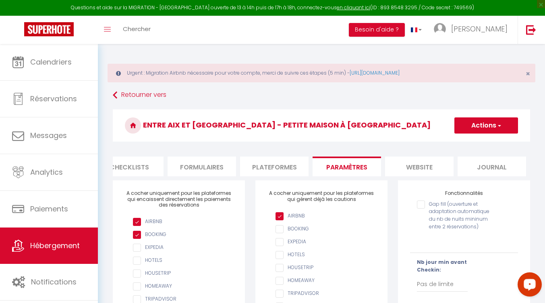
click at [272, 170] on li "Plateformes" at bounding box center [274, 166] width 69 height 20
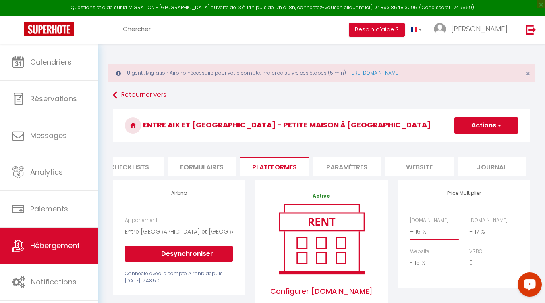
click at [430, 239] on select "0 + 1 % + 2 % + 3 % + 4 % + 5 % + 6 % + 7 % + 8 % + 9 %" at bounding box center [434, 231] width 49 height 15
click at [410, 230] on select "0 + 1 % + 2 % + 3 % + 4 % + 5 % + 6 % + 7 % + 8 % + 9 %" at bounding box center [434, 231] width 49 height 15
click at [474, 124] on button "Actions" at bounding box center [487, 125] width 64 height 16
click at [474, 139] on link "Enregistrer" at bounding box center [486, 143] width 64 height 10
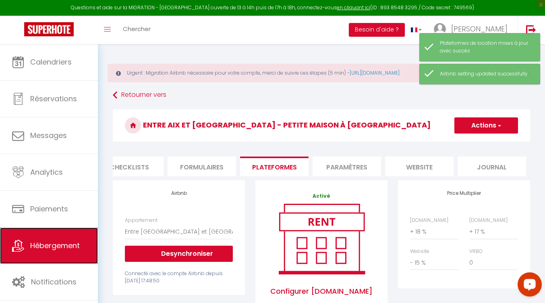
click at [61, 244] on span "Hébergement" at bounding box center [55, 245] width 50 height 10
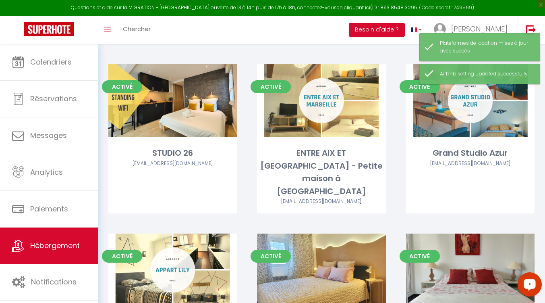
scroll to position [322, 0]
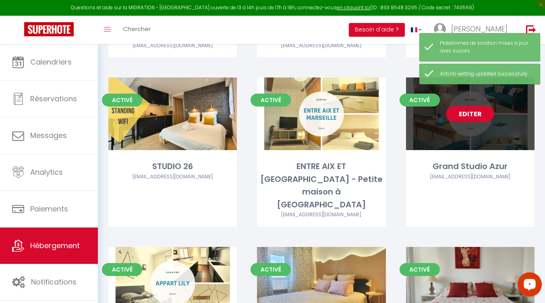
click at [477, 110] on link "Editer" at bounding box center [470, 114] width 48 height 16
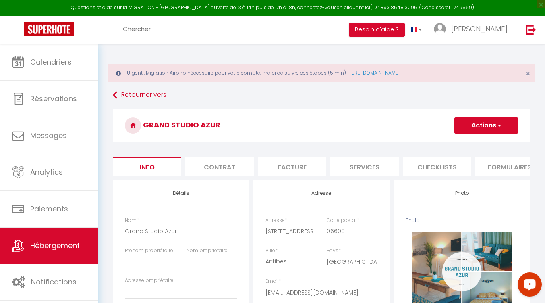
click at [518, 165] on li "Formulaires" at bounding box center [510, 166] width 69 height 20
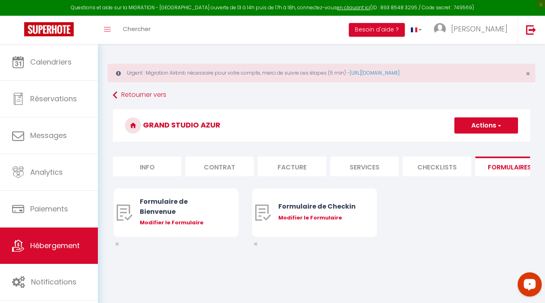
scroll to position [0, 308]
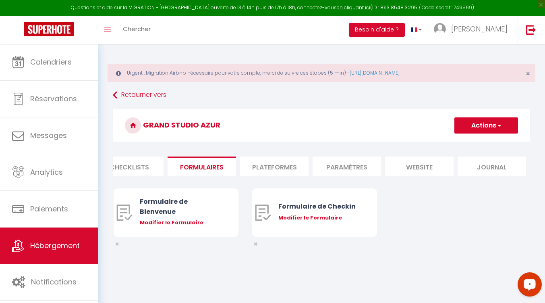
click at [362, 172] on li "Paramètres" at bounding box center [347, 166] width 69 height 20
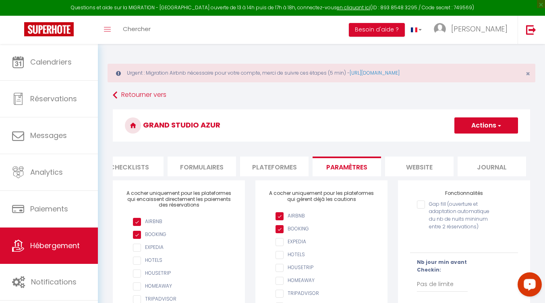
click at [272, 171] on li "Plateformes" at bounding box center [274, 166] width 69 height 20
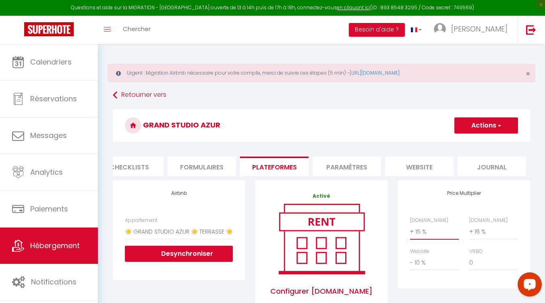
click at [442, 237] on select "0 + 1 % + 2 % + 3 % + 4 % + 5 % + 6 % + 7 % + 8 % + 9 %" at bounding box center [434, 231] width 49 height 15
click at [410, 230] on select "0 + 1 % + 2 % + 3 % + 4 % + 5 % + 6 % + 7 % + 8 % + 9 %" at bounding box center [434, 231] width 49 height 15
click at [482, 109] on h3 "Grand Studio Azur" at bounding box center [322, 125] width 418 height 32
click at [491, 233] on select "0 + 1 % + 2 % + 3 % + 4 % + 5 % + 6 % + 7 % + 8 % + 9 %" at bounding box center [494, 231] width 49 height 15
click at [470, 230] on select "0 + 1 % + 2 % + 3 % + 4 % + 5 % + 6 % + 7 % + 8 % + 9 %" at bounding box center [494, 231] width 49 height 15
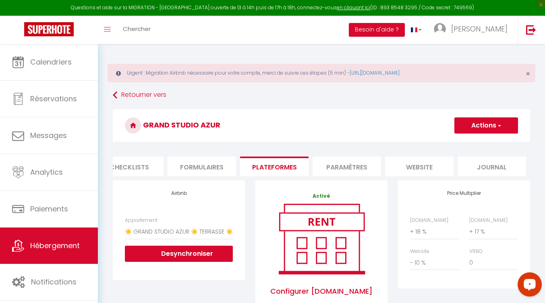
click at [482, 120] on button "Actions" at bounding box center [487, 125] width 64 height 16
click at [475, 143] on link "Enregistrer" at bounding box center [486, 143] width 64 height 10
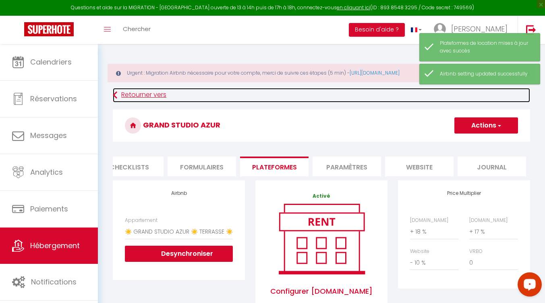
click at [131, 94] on link "Retourner vers" at bounding box center [322, 95] width 418 height 15
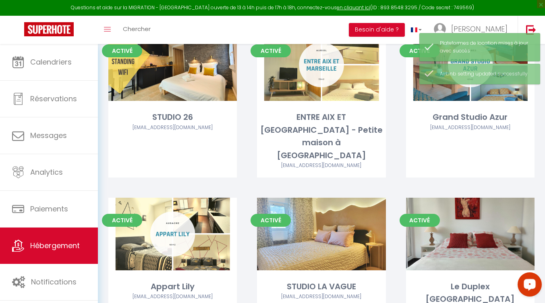
scroll to position [363, 0]
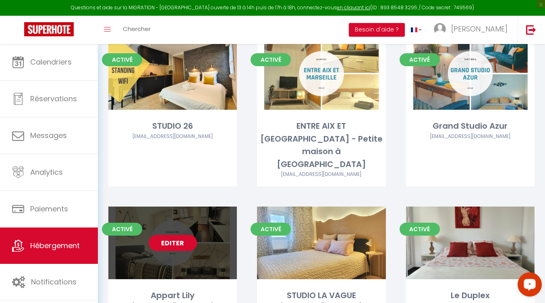
click at [171, 235] on link "Editer" at bounding box center [173, 243] width 48 height 16
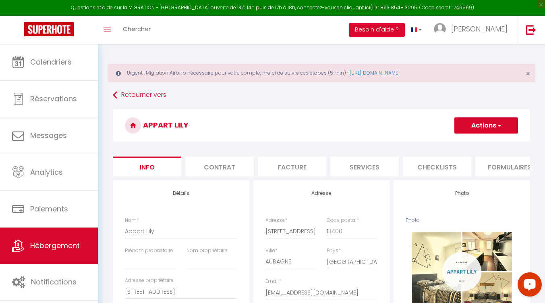
scroll to position [0, 308]
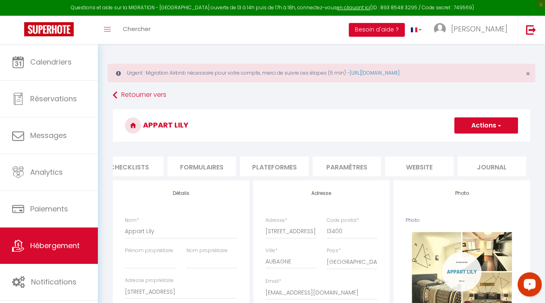
click at [427, 166] on li "website" at bounding box center [419, 166] width 69 height 20
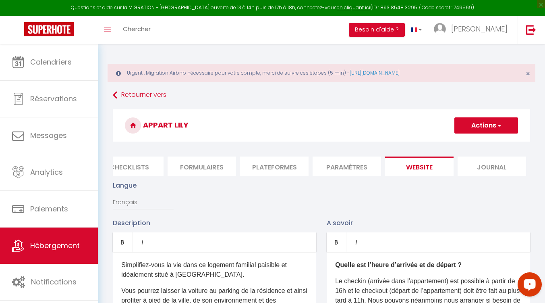
click at [307, 166] on li "Plateformes" at bounding box center [274, 166] width 69 height 20
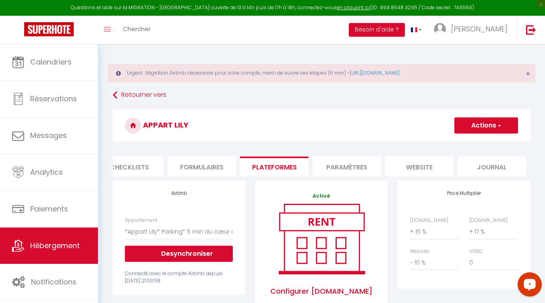
click at [359, 169] on li "Paramètres" at bounding box center [347, 166] width 69 height 20
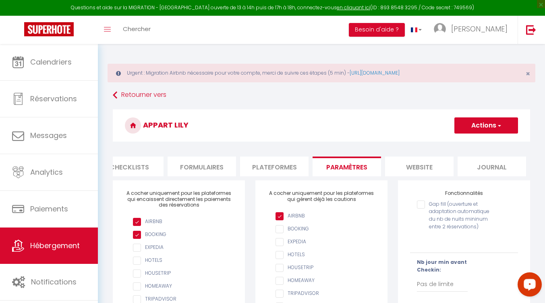
click at [241, 169] on li "Plateformes" at bounding box center [274, 166] width 69 height 20
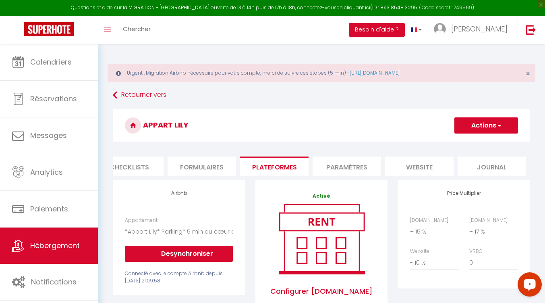
click at [294, 166] on li "Plateformes" at bounding box center [274, 166] width 69 height 20
click at [422, 233] on select "0 + 1 % + 2 % + 3 % + 4 % + 5 % + 6 % + 7 % + 8 % + 9 %" at bounding box center [434, 231] width 49 height 15
click at [410, 230] on select "0 + 1 % + 2 % + 3 % + 4 % + 5 % + 6 % + 7 % + 8 % + 9 %" at bounding box center [434, 231] width 49 height 15
click at [479, 125] on button "Actions" at bounding box center [487, 125] width 64 height 16
click at [476, 143] on link "Enregistrer" at bounding box center [486, 143] width 64 height 10
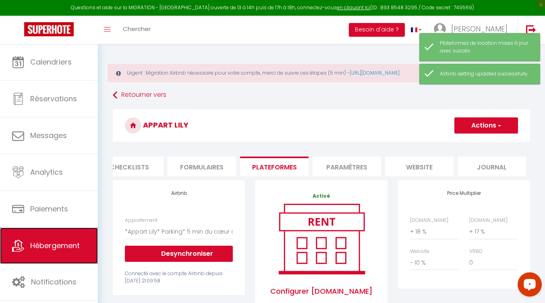
click at [58, 245] on span "Hébergement" at bounding box center [55, 245] width 50 height 10
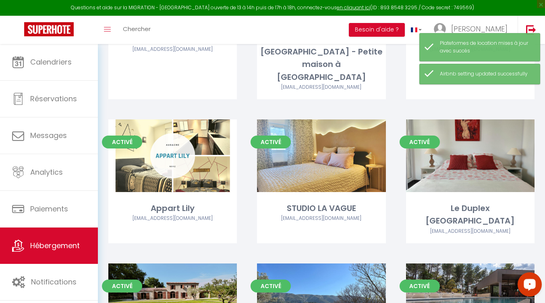
scroll to position [484, 0]
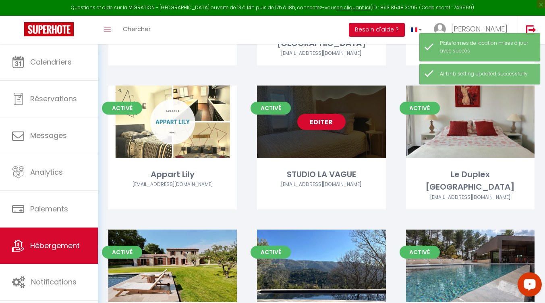
click at [324, 114] on link "Editer" at bounding box center [321, 122] width 48 height 16
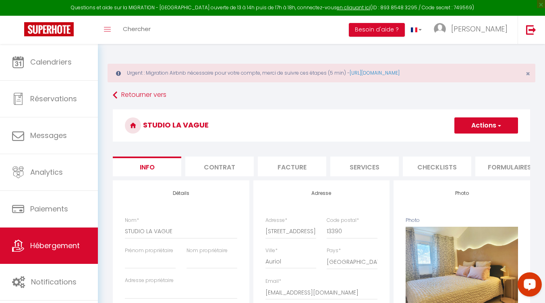
scroll to position [0, 308]
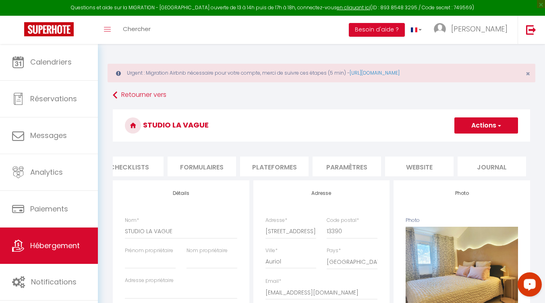
click at [361, 172] on li "Paramètres" at bounding box center [347, 166] width 69 height 20
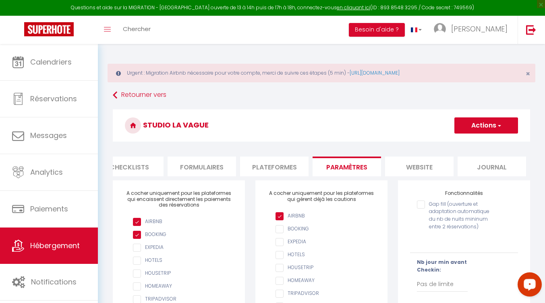
click at [425, 169] on li "website" at bounding box center [419, 166] width 69 height 20
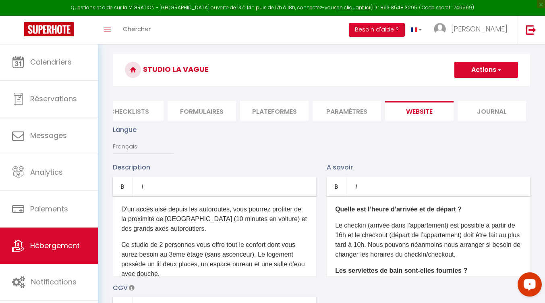
scroll to position [40, 0]
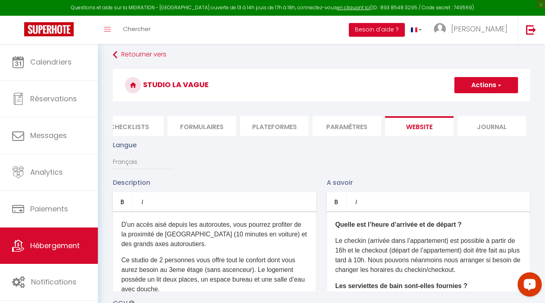
drag, startPoint x: 351, startPoint y: 121, endPoint x: 316, endPoint y: 129, distance: 35.4
click at [350, 122] on li "Paramètres" at bounding box center [347, 126] width 69 height 20
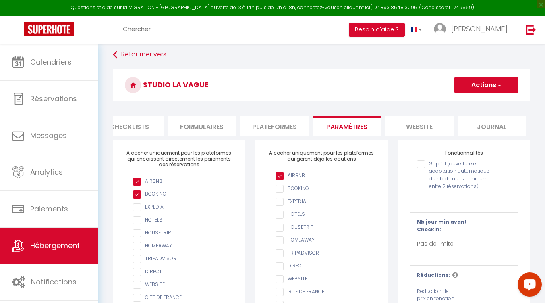
click at [285, 135] on li "Plateformes" at bounding box center [274, 126] width 69 height 20
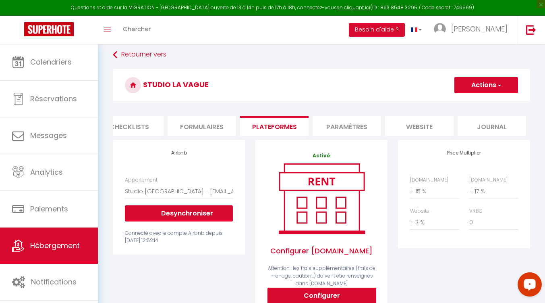
click at [409, 197] on div "[DOMAIN_NAME] 0 + 1 % + 2 % + 3 % + 4 % + 5 % + 6 % + 7 % + 8 %" at bounding box center [434, 187] width 59 height 23
click at [428, 200] on div "[DOMAIN_NAME] 0 + 1 % + 2 % + 3 % + 4 % + 5 % + 6 % + 7 % + 8 %" at bounding box center [464, 207] width 118 height 62
click at [426, 195] on select "0 + 1 % + 2 % + 3 % + 4 % + 5 % + 6 % + 7 % + 8 % + 9 %" at bounding box center [434, 190] width 49 height 15
click at [410, 189] on select "0 + 1 % + 2 % + 3 % + 4 % + 5 % + 6 % + 7 % + 8 % + 9 %" at bounding box center [434, 190] width 49 height 15
click at [431, 230] on select "0 + 1 % + 2 % + 3 % + 4 % + 5 % + 6 % + 7 % + 8 % + 9 %" at bounding box center [434, 221] width 49 height 15
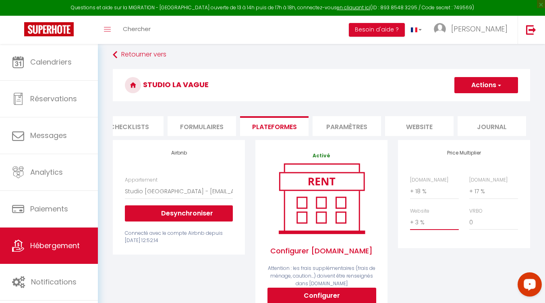
click at [410, 220] on select "0 + 1 % + 2 % + 3 % + 4 % + 5 % + 6 % + 7 % + 8 % + 9 %" at bounding box center [434, 221] width 49 height 15
click at [497, 194] on select "0 + 1 % + 2 % + 3 % + 4 % + 5 % + 6 % + 7 % + 8 % + 9 %" at bounding box center [494, 190] width 49 height 15
click at [484, 76] on h3 "STUDIO LA VAGUE" at bounding box center [322, 85] width 418 height 32
click at [475, 96] on h3 "STUDIO LA VAGUE" at bounding box center [322, 85] width 418 height 32
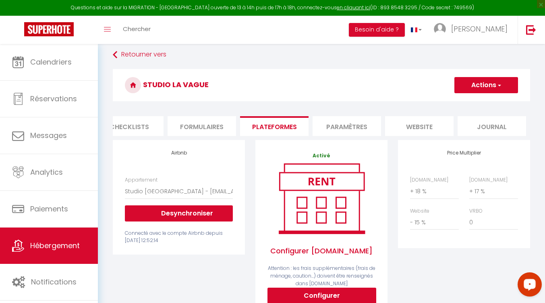
click at [475, 81] on button "Actions" at bounding box center [487, 85] width 64 height 16
click at [469, 104] on link "Enregistrer" at bounding box center [486, 103] width 64 height 10
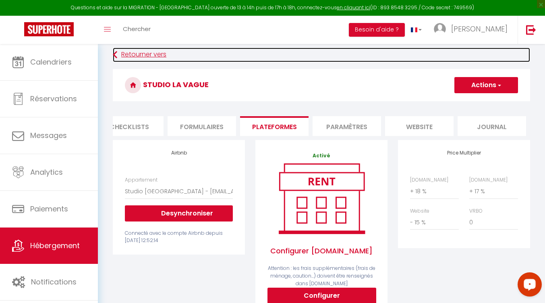
click at [150, 55] on link "Retourner vers" at bounding box center [322, 55] width 418 height 15
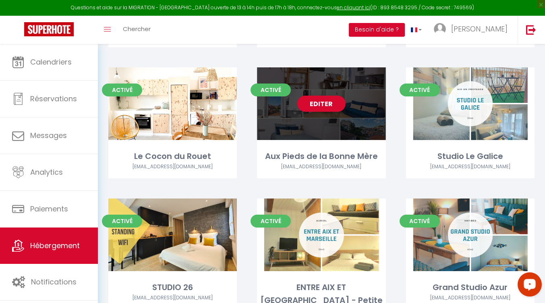
scroll to position [363, 0]
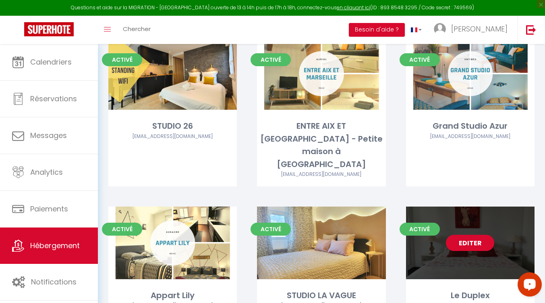
click at [470, 235] on link "Editer" at bounding box center [470, 243] width 48 height 16
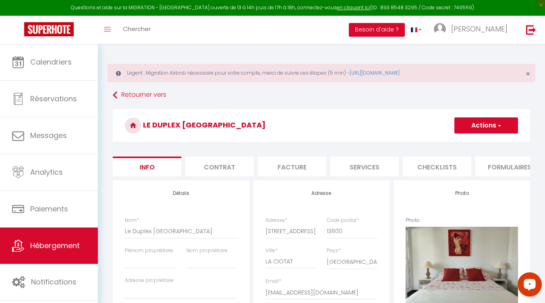
scroll to position [0, 308]
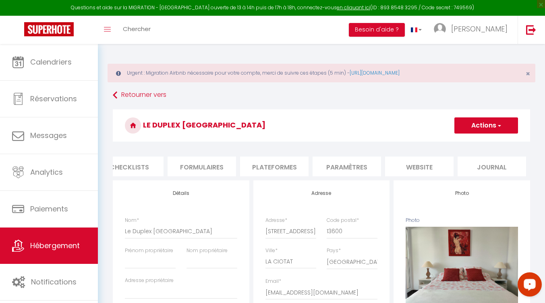
click at [340, 168] on li "Paramètres" at bounding box center [347, 166] width 69 height 20
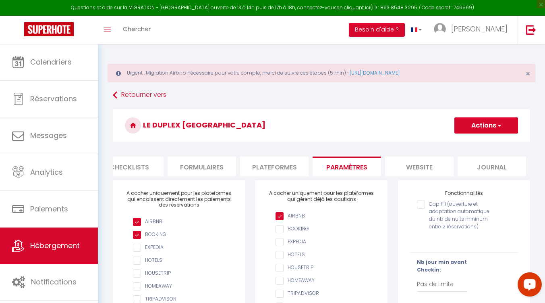
click at [295, 170] on li "Plateformes" at bounding box center [274, 166] width 69 height 20
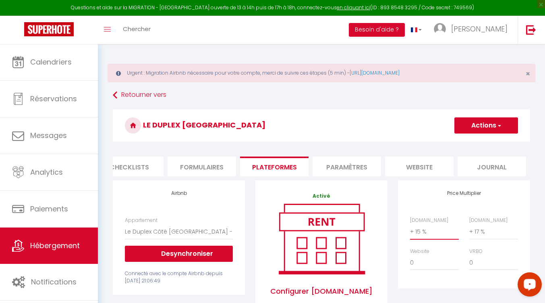
click at [427, 239] on select "0 + 1 % + 2 % + 3 % + 4 % + 5 % + 6 % + 7 % + 8 % + 9 %" at bounding box center [434, 231] width 49 height 15
click at [410, 230] on select "0 + 1 % + 2 % + 3 % + 4 % + 5 % + 6 % + 7 % + 8 % + 9 %" at bounding box center [434, 231] width 49 height 15
click at [438, 267] on select "0 + 1 % + 2 % + 3 % + 4 % + 5 % + 6 % + 7 % + 8 % + 9 %" at bounding box center [434, 262] width 49 height 15
click at [410, 261] on select "0 + 1 % + 2 % + 3 % + 4 % + 5 % + 6 % + 7 % + 8 % + 9 %" at bounding box center [434, 262] width 49 height 15
click at [485, 126] on button "Actions" at bounding box center [487, 125] width 64 height 16
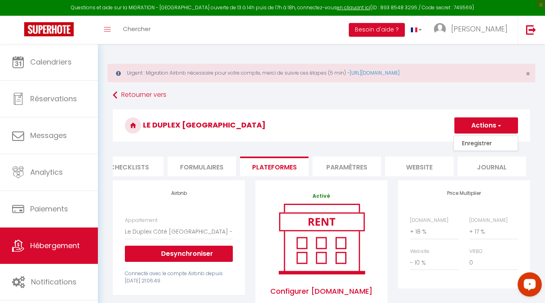
click at [484, 141] on link "Enregistrer" at bounding box center [486, 143] width 64 height 10
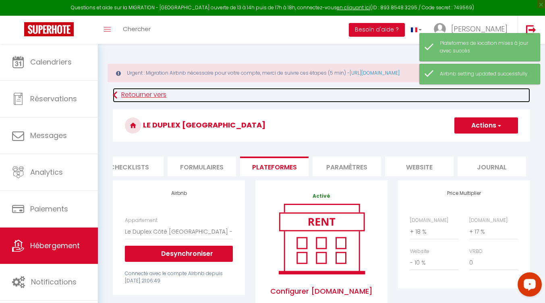
click at [144, 96] on link "Retourner vers" at bounding box center [322, 95] width 418 height 15
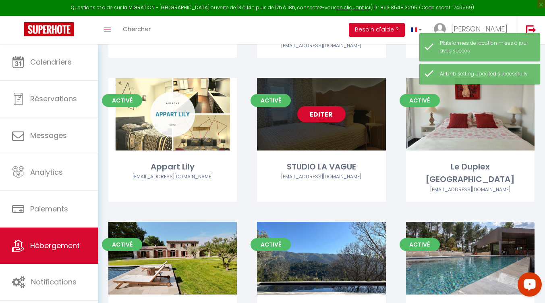
scroll to position [524, 0]
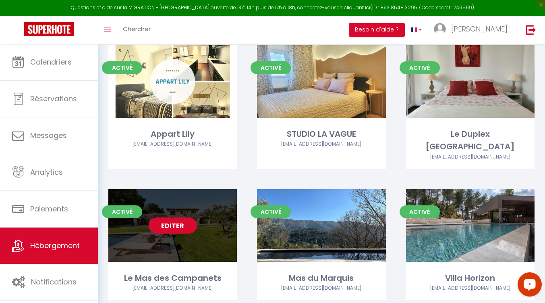
click at [174, 217] on link "Editer" at bounding box center [173, 225] width 48 height 16
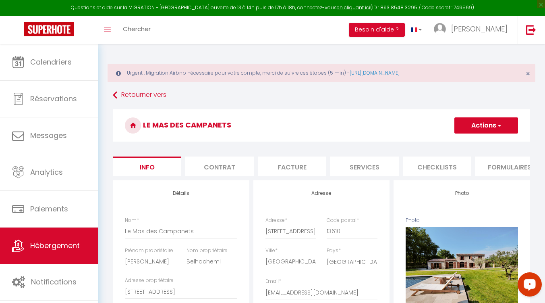
scroll to position [0, 308]
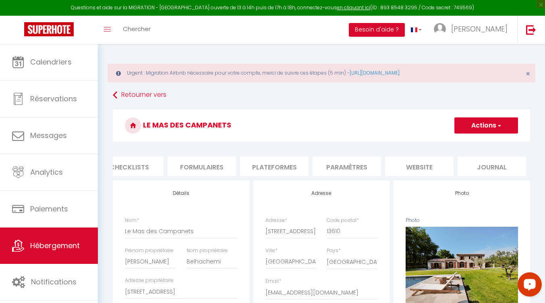
click at [353, 166] on li "Paramètres" at bounding box center [347, 166] width 69 height 20
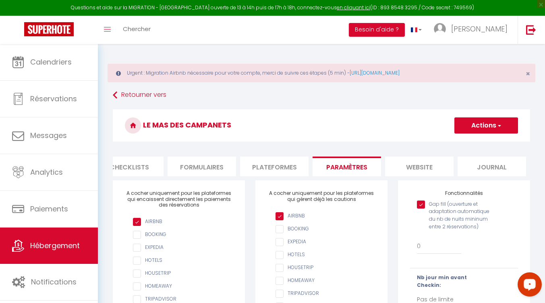
click at [431, 163] on li "website" at bounding box center [419, 166] width 69 height 20
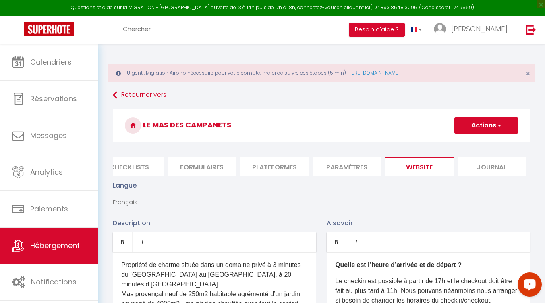
click at [295, 166] on li "Plateformes" at bounding box center [274, 166] width 69 height 20
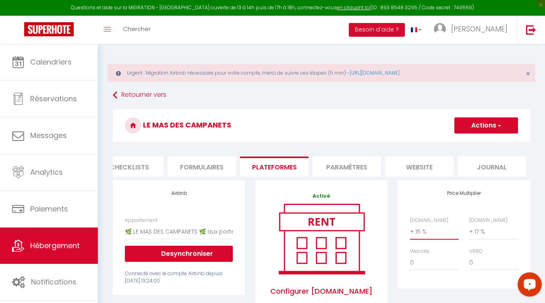
click at [433, 239] on select "0 + 1 % + 2 % + 3 % + 4 % + 5 % + 6 % + 7 % + 8 % + 9 %" at bounding box center [434, 231] width 49 height 15
click at [410, 230] on select "0 + 1 % + 2 % + 3 % + 4 % + 5 % + 6 % + 7 % + 8 % + 9 %" at bounding box center [434, 231] width 49 height 15
click at [431, 270] on select "0 + 1 % + 2 % + 3 % + 4 % + 5 % + 6 % + 7 % + 8 % + 9 %" at bounding box center [434, 262] width 49 height 15
click at [410, 261] on select "0 + 1 % + 2 % + 3 % + 4 % + 5 % + 6 % + 7 % + 8 % + 9 %" at bounding box center [434, 262] width 49 height 15
click at [484, 117] on button "Actions" at bounding box center [487, 125] width 64 height 16
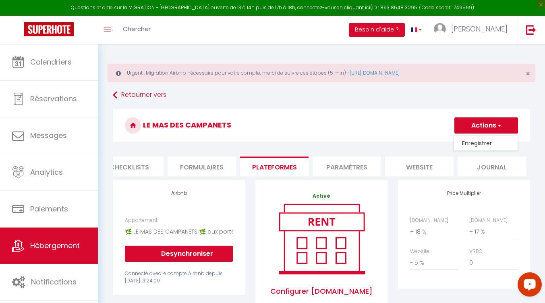
click at [479, 141] on link "Enregistrer" at bounding box center [486, 143] width 64 height 10
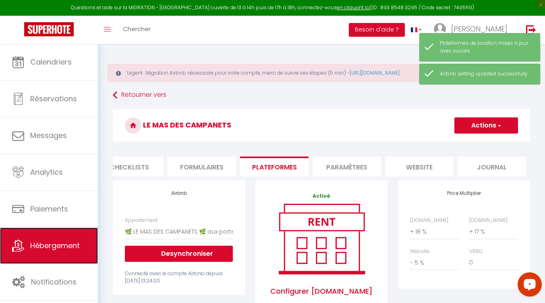
click at [60, 254] on link "Hébergement" at bounding box center [49, 245] width 98 height 36
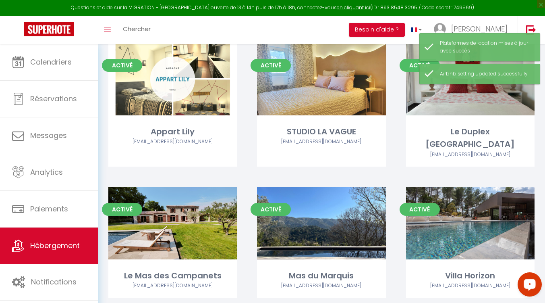
scroll to position [605, 0]
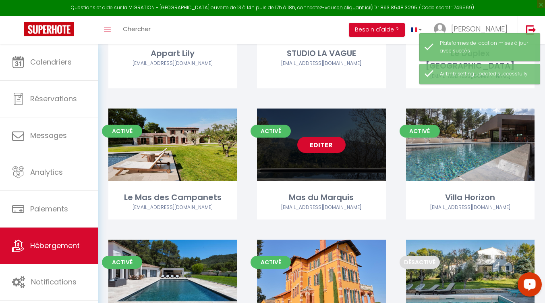
click at [319, 137] on link "Editer" at bounding box center [321, 145] width 48 height 16
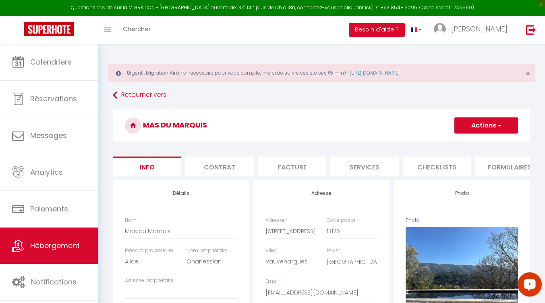
click at [488, 174] on li "Formulaires" at bounding box center [510, 166] width 69 height 20
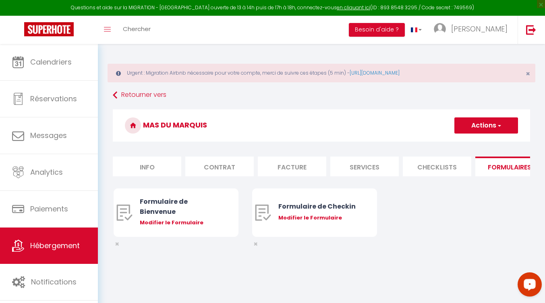
scroll to position [0, 308]
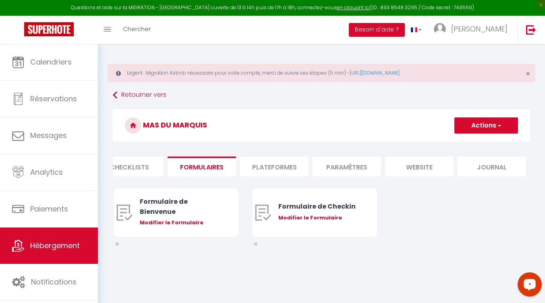
click at [341, 161] on li "Paramètres" at bounding box center [347, 166] width 69 height 20
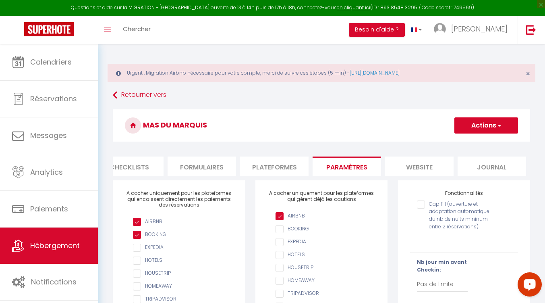
click at [423, 166] on li "website" at bounding box center [419, 166] width 69 height 20
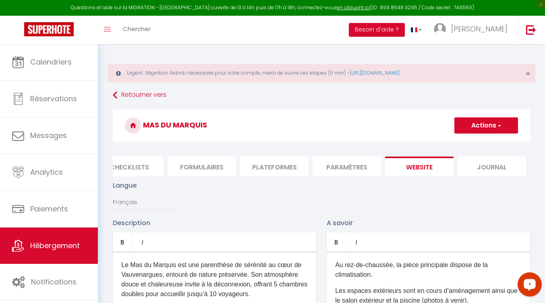
drag, startPoint x: 278, startPoint y: 169, endPoint x: 419, endPoint y: 209, distance: 146.6
click at [281, 169] on li "Plateformes" at bounding box center [274, 166] width 69 height 20
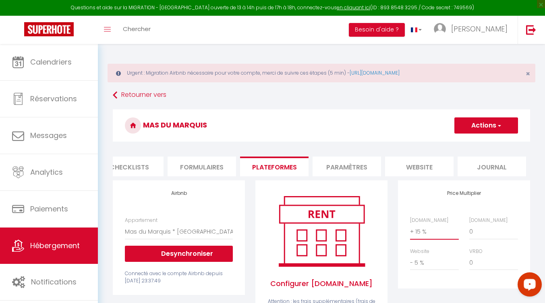
click at [425, 239] on select "0 + 1 % + 2 % + 3 % + 4 % + 5 % + 6 % + 7 % + 8 % + 9 %" at bounding box center [434, 231] width 49 height 15
click at [410, 230] on select "0 + 1 % + 2 % + 3 % + 4 % + 5 % + 6 % + 7 % + 8 % + 9 %" at bounding box center [434, 231] width 49 height 15
click at [474, 121] on button "Actions" at bounding box center [487, 125] width 64 height 16
click at [469, 145] on link "Enregistrer" at bounding box center [486, 143] width 64 height 10
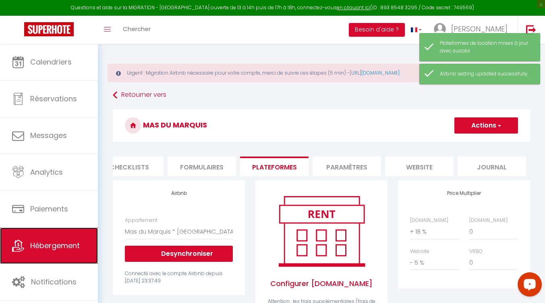
click at [56, 243] on span "Hébergement" at bounding box center [55, 245] width 50 height 10
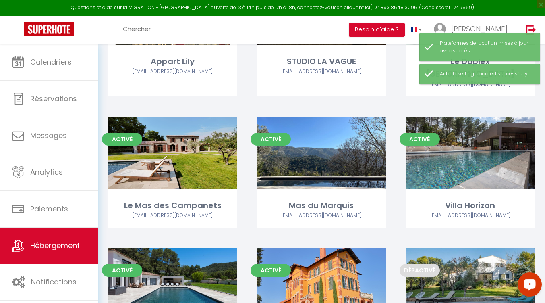
scroll to position [605, 0]
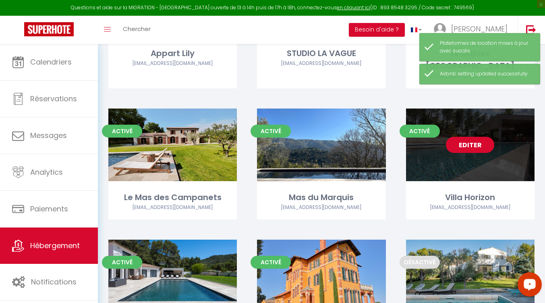
click at [471, 137] on link "Editer" at bounding box center [470, 145] width 48 height 16
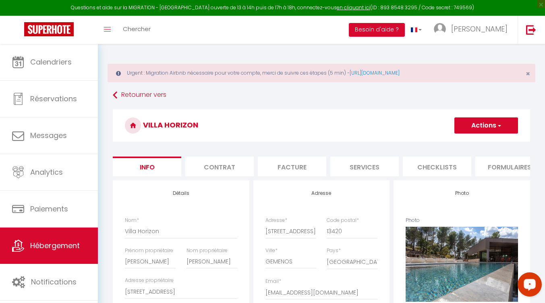
scroll to position [0, 308]
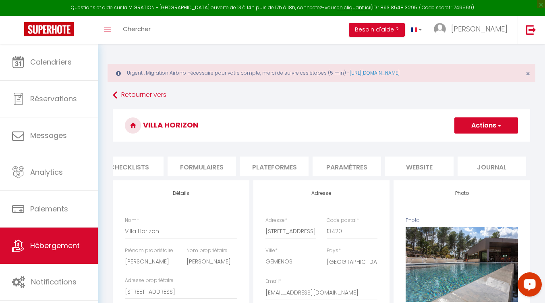
click at [374, 166] on li "Paramètres" at bounding box center [347, 166] width 69 height 20
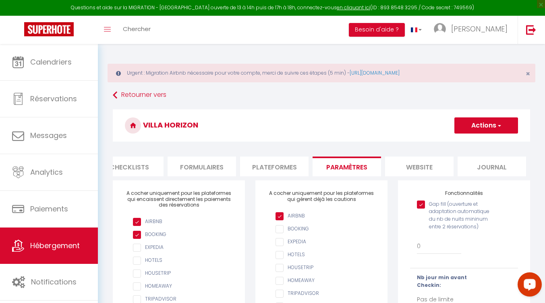
click at [421, 164] on li "website" at bounding box center [419, 166] width 69 height 20
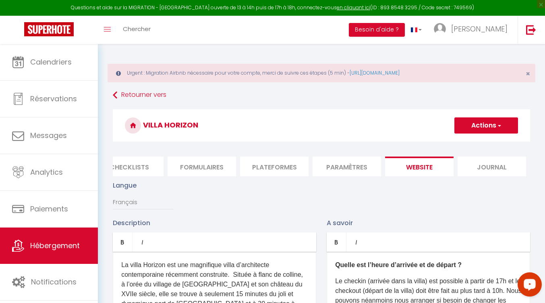
click at [270, 159] on li "Plateformes" at bounding box center [274, 166] width 69 height 20
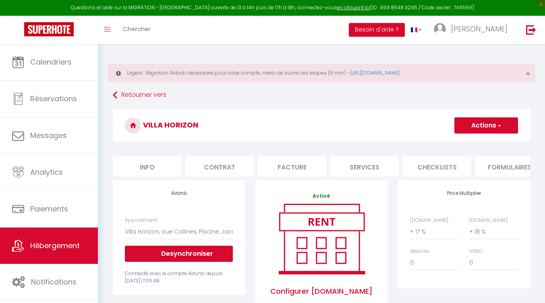
select select "1238-1095591716859832836"
select select "+ 17 %"
select select "+ 18 %"
click at [420, 235] on select "0 + 1 % + 2 % + 3 % + 4 % + 5 % + 6 % + 7 % + 8 % + 9 %" at bounding box center [434, 231] width 49 height 15
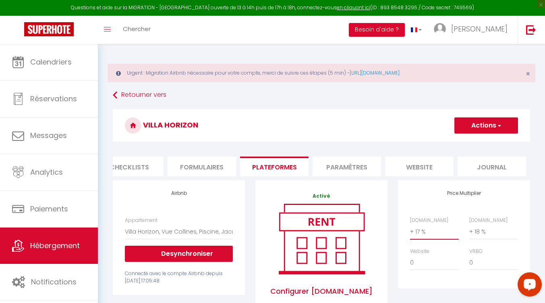
select select "+ 18 %"
click at [410, 230] on select "0 + 1 % + 2 % + 3 % + 4 % + 5 % + 6 % + 7 % + 8 % + 9 %" at bounding box center [434, 231] width 49 height 15
click at [435, 268] on select "0 + 1 % + 2 % + 3 % + 4 % + 5 % + 6 % + 7 % + 8 % + 9 %" at bounding box center [434, 262] width 49 height 15
select select "- 5 %"
click at [410, 261] on select "0 + 1 % + 2 % + 3 % + 4 % + 5 % + 6 % + 7 % + 8 % + 9 %" at bounding box center [434, 262] width 49 height 15
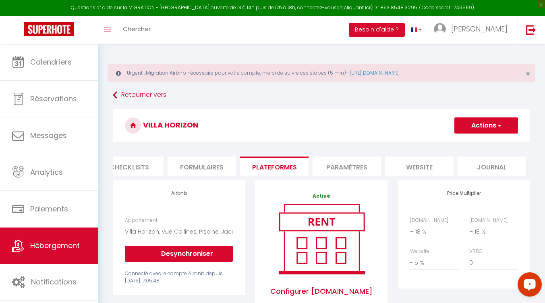
click at [499, 127] on span "button" at bounding box center [499, 125] width 5 height 8
click at [480, 147] on link "Enregistrer" at bounding box center [486, 143] width 64 height 10
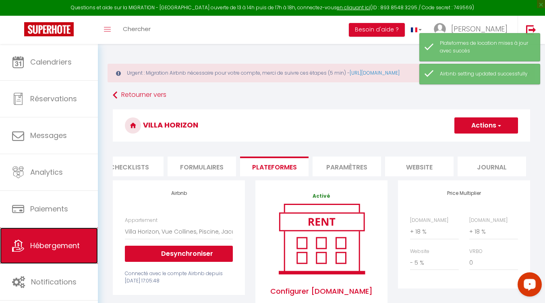
click at [42, 236] on link "Hébergement" at bounding box center [49, 245] width 98 height 36
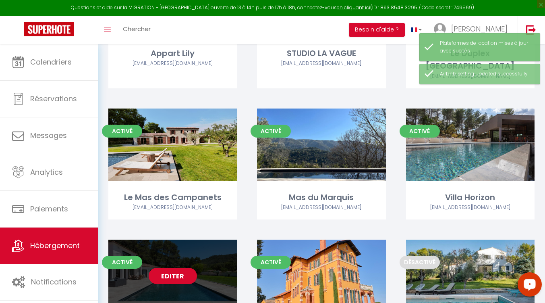
scroll to position [645, 0]
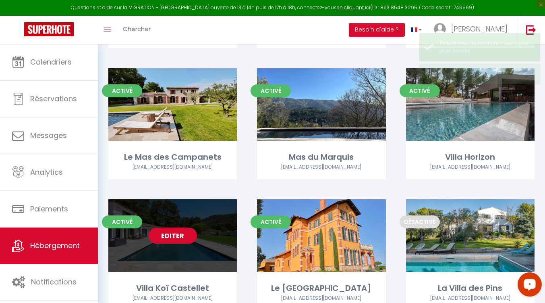
click at [179, 227] on link "Editer" at bounding box center [173, 235] width 48 height 16
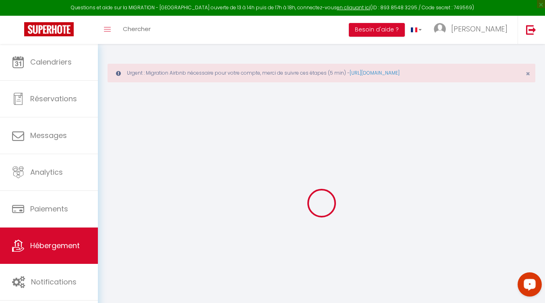
checkbox input "false"
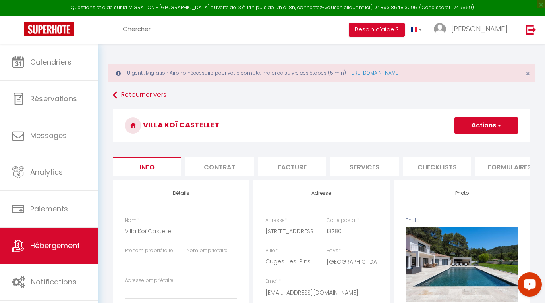
checkbox input "false"
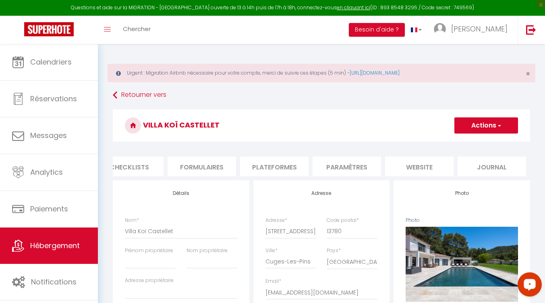
click at [264, 167] on li "Plateformes" at bounding box center [274, 166] width 69 height 20
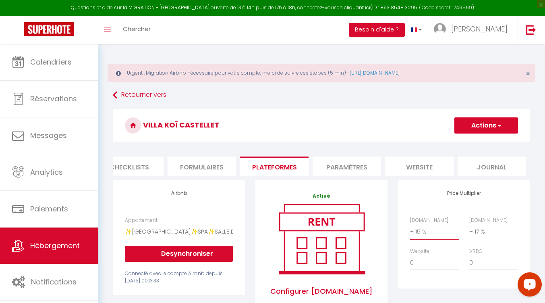
click at [438, 234] on select "0 + 1 % + 2 % + 3 % + 4 % + 5 % + 6 % + 7 % + 8 % + 9 %" at bounding box center [434, 231] width 49 height 15
select select "+ 18 %"
click at [410, 230] on select "0 + 1 % + 2 % + 3 % + 4 % + 5 % + 6 % + 7 % + 8 % + 9 %" at bounding box center [434, 231] width 49 height 15
click at [420, 270] on select "0 + 1 % + 2 % + 3 % + 4 % + 5 % + 6 % + 7 % + 8 % + 9 %" at bounding box center [434, 262] width 49 height 15
select select "- 9 %"
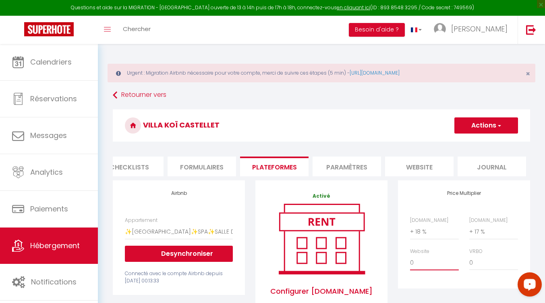
click at [410, 261] on select "0 + 1 % + 2 % + 3 % + 4 % + 5 % + 6 % + 7 % + 8 % + 9 %" at bounding box center [434, 262] width 49 height 15
click at [505, 122] on button "Actions" at bounding box center [487, 125] width 64 height 16
click at [480, 145] on link "Enregistrer" at bounding box center [486, 143] width 64 height 10
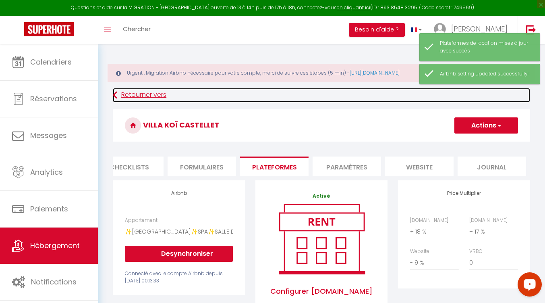
click at [158, 94] on link "Retourner vers" at bounding box center [322, 95] width 418 height 15
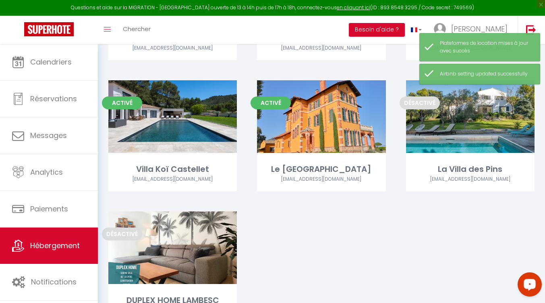
scroll to position [775, 0]
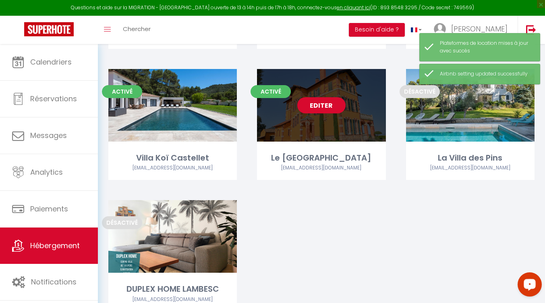
click at [314, 97] on link "Editer" at bounding box center [321, 105] width 48 height 16
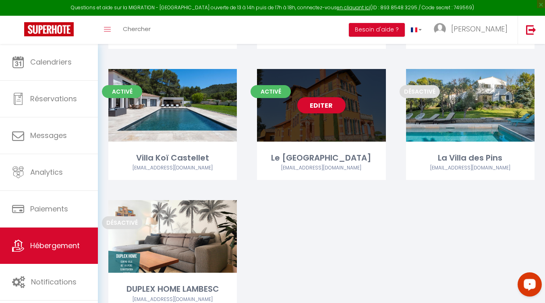
click at [317, 97] on link "Editer" at bounding box center [321, 105] width 48 height 16
click at [329, 97] on link "Editer" at bounding box center [321, 105] width 48 height 16
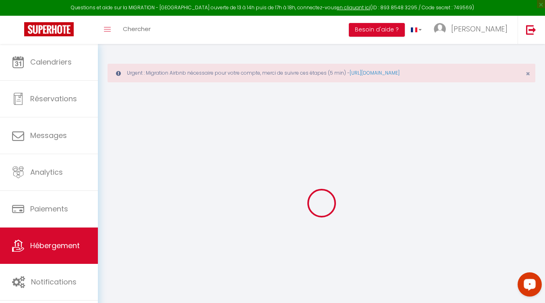
type input "Oups ! Les dates sélectionnées sont indisponibles."
type textarea "Malheureusement les dates sélectionnées sont indisponibles. Nous vous invitons …"
type input "43.38685"
type input "6.61824"
checkbox input "true"
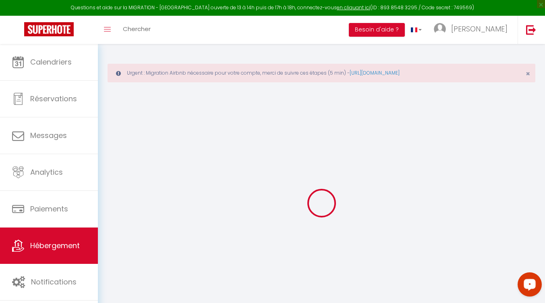
checkbox input "true"
checkbox input "false"
select select "+ 15 %"
select select "+ 17 %"
select select
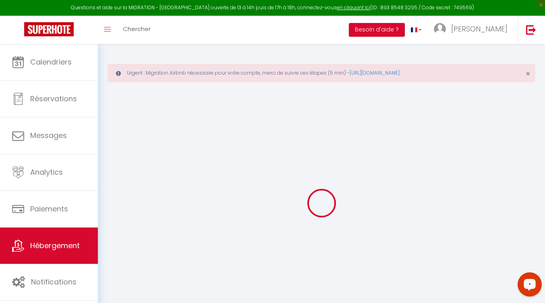
checkbox input "false"
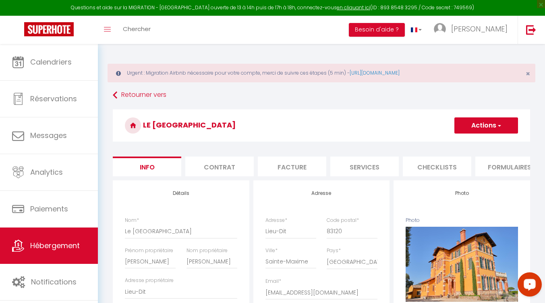
select select
checkbox input "false"
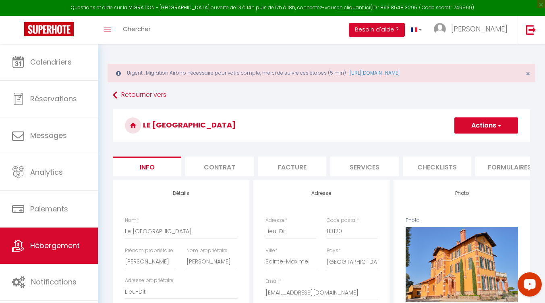
select select "1238-1100550992806718771"
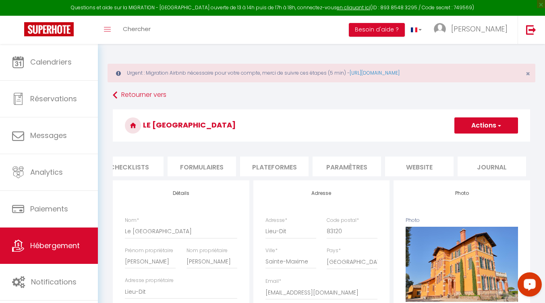
click at [426, 170] on li "website" at bounding box center [419, 166] width 69 height 20
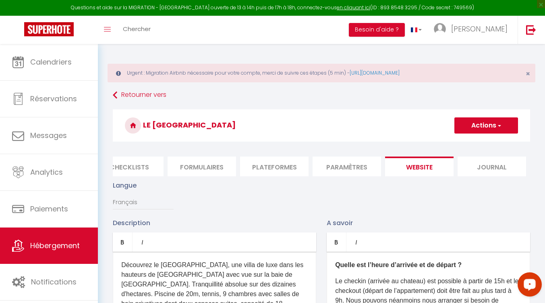
click at [333, 168] on li "Paramètres" at bounding box center [347, 166] width 69 height 20
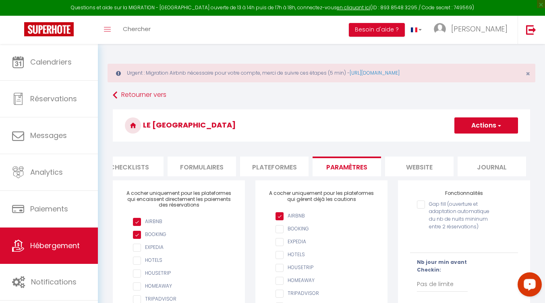
click at [413, 168] on li "website" at bounding box center [419, 166] width 69 height 20
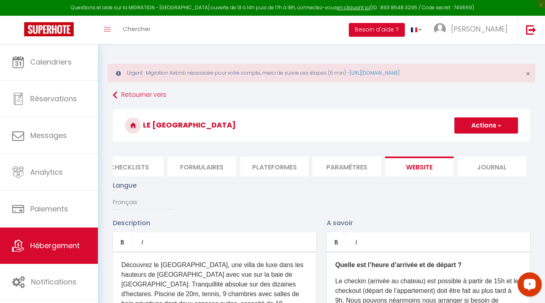
click at [279, 162] on li "Plateformes" at bounding box center [274, 166] width 69 height 20
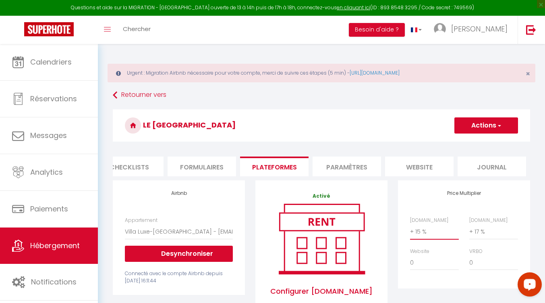
click at [427, 239] on select "0 + 1 % + 2 % + 3 % + 4 % + 5 % + 6 % + 7 % + 8 % + 9 %" at bounding box center [434, 231] width 49 height 15
select select "+ 18 %"
click at [410, 230] on select "0 + 1 % + 2 % + 3 % + 4 % + 5 % + 6 % + 7 % + 8 % + 9 %" at bounding box center [434, 231] width 49 height 15
click at [439, 270] on select "0 + 1 % + 2 % + 3 % + 4 % + 5 % + 6 % + 7 % + 8 % + 9 %" at bounding box center [434, 262] width 49 height 15
select select "- 3 %"
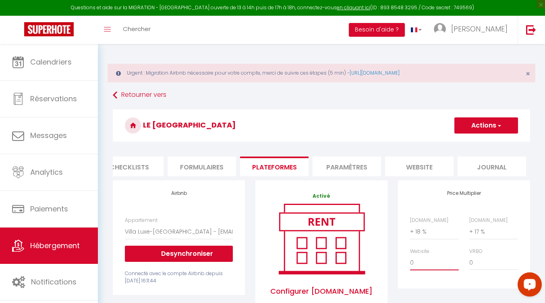
click at [410, 261] on select "0 + 1 % + 2 % + 3 % + 4 % + 5 % + 6 % + 7 % + 8 % + 9 %" at bounding box center [434, 262] width 49 height 15
click at [471, 121] on button "Actions" at bounding box center [487, 125] width 64 height 16
click at [473, 148] on link "Enregistrer" at bounding box center [486, 143] width 64 height 10
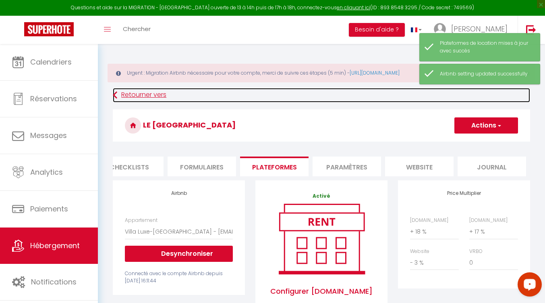
click at [121, 92] on link "Retourner vers" at bounding box center [322, 95] width 418 height 15
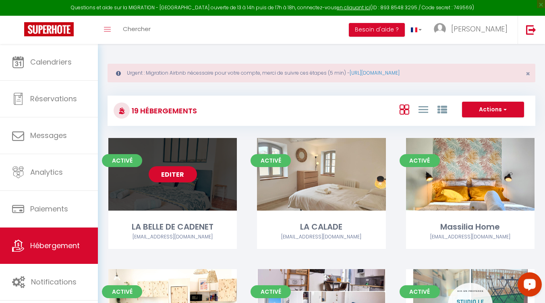
click at [170, 170] on link "Editer" at bounding box center [173, 174] width 48 height 16
select select "3"
select select "2"
select select "1"
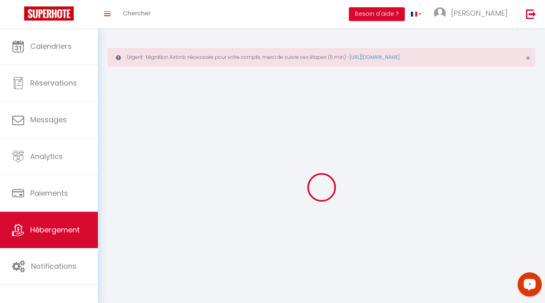
select select
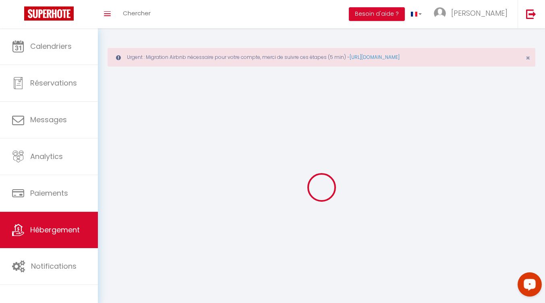
select select "1"
select select
checkbox input "false"
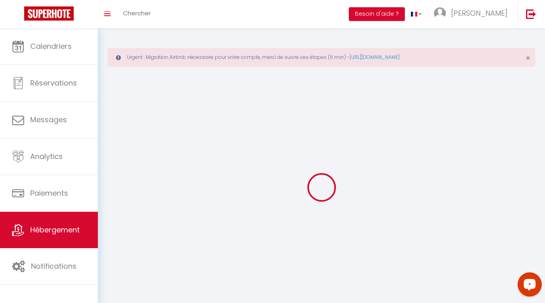
checkbox input "false"
select select "28"
select select
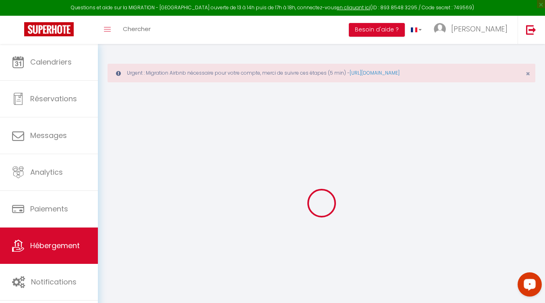
select select
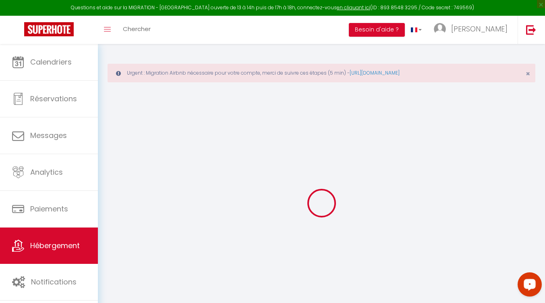
select select
checkbox input "false"
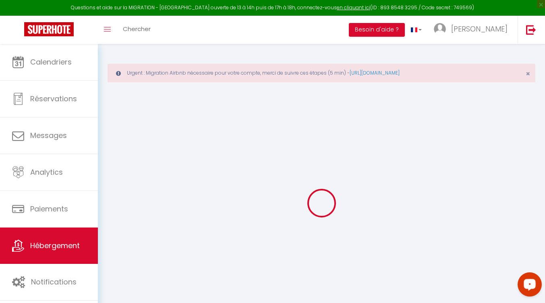
select select
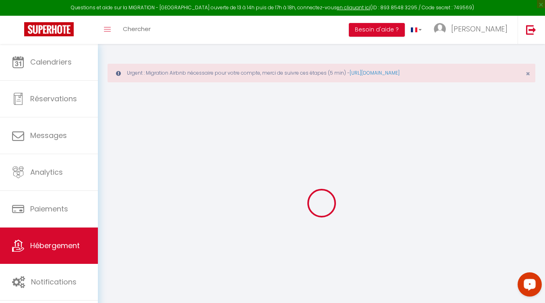
select select
checkbox input "false"
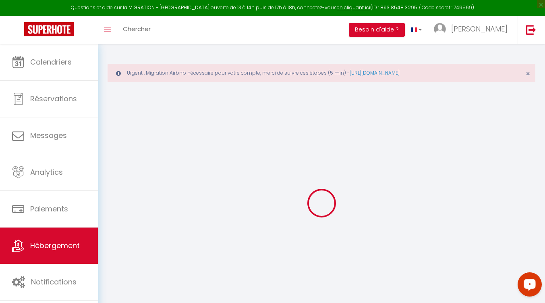
checkbox input "false"
select select
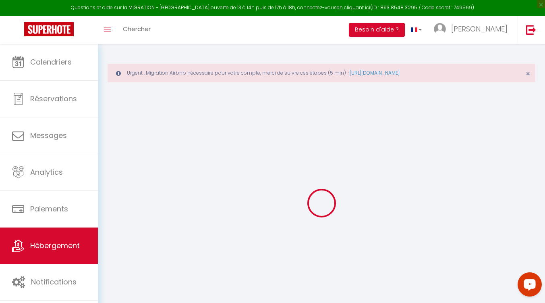
select select
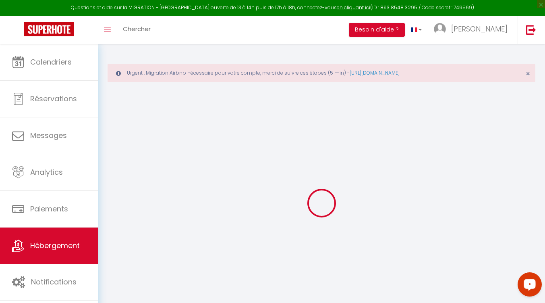
checkbox input "false"
select select
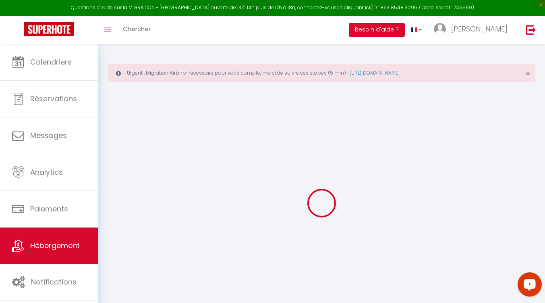
select select
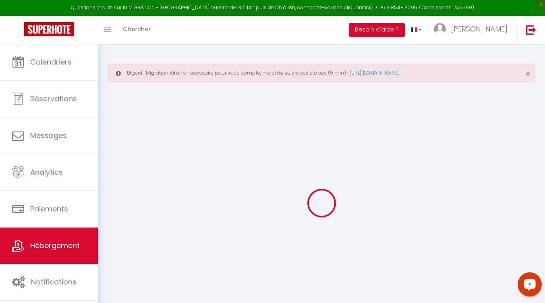
select select
checkbox input "false"
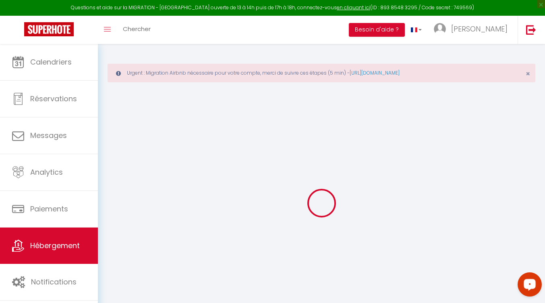
checkbox input "false"
select select
type input "LA BELLE DE CADENET"
type input "ROMAIN"
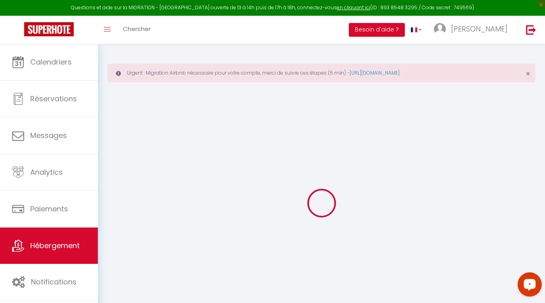
type input "PARDO"
type input "[STREET_ADDRESS][PERSON_NAME]"
type input "13111"
type input "COUDOUX"
select select "houses"
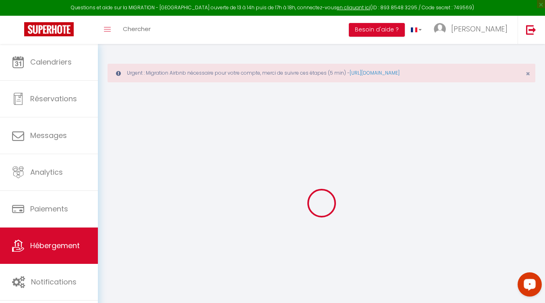
select select "8"
select select "4"
select select "3"
type input "160"
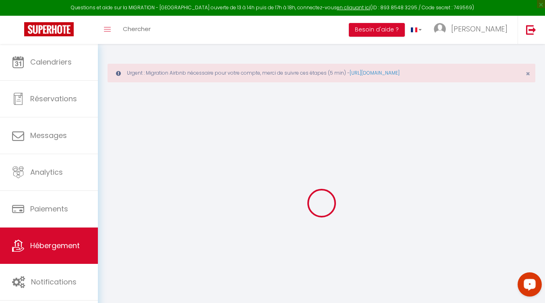
type input "6"
type input "100"
type input "4.40"
type input "500"
select select
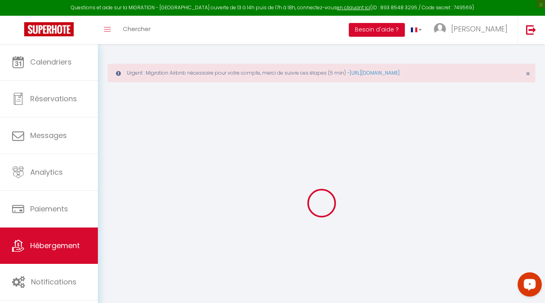
select select
type input "[STREET_ADDRESS]"
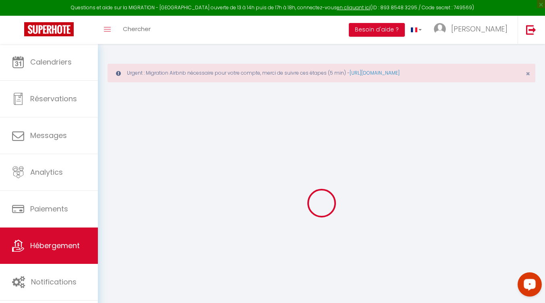
type input "84160"
type input "CADENET"
type input "[EMAIL_ADDRESS][DOMAIN_NAME]"
select select
checkbox input "false"
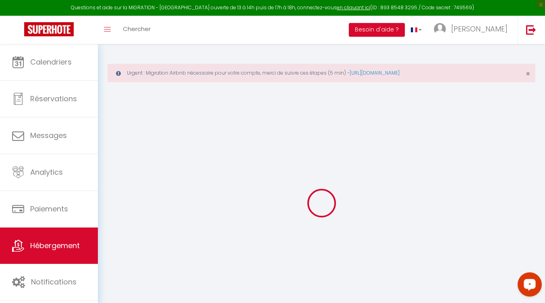
checkbox input "false"
type input "100"
type input "0"
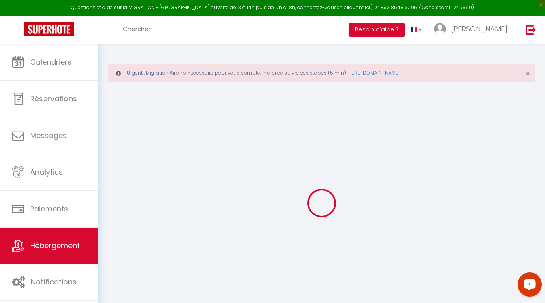
type input "0"
select select
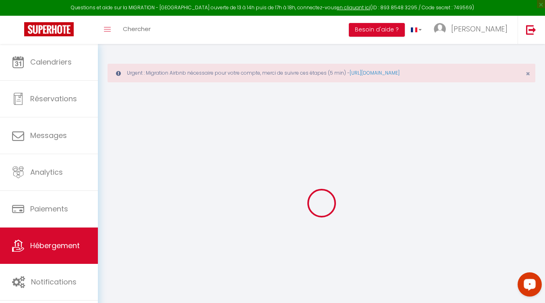
select select
checkbox input "false"
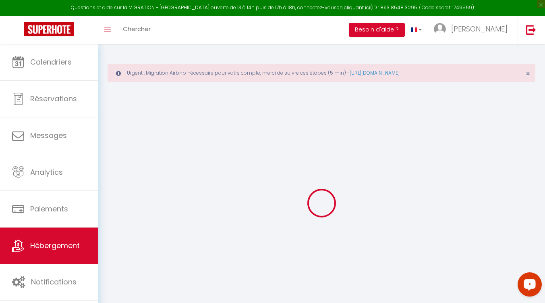
checkbox input "false"
select select
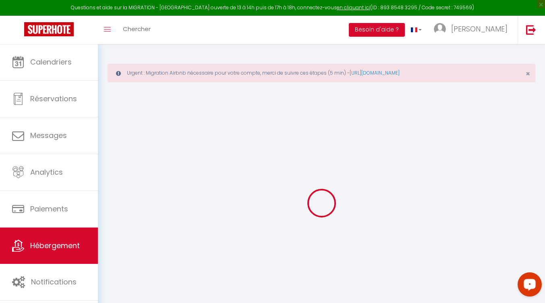
select select
checkbox input "false"
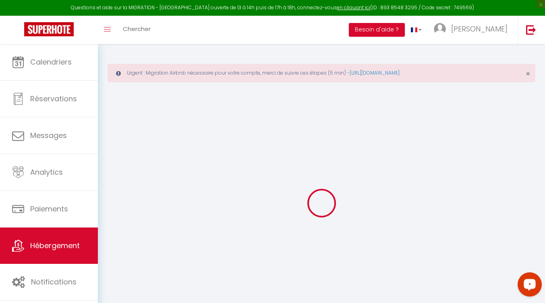
checkbox input "false"
select select "+ 18 %"
select select "+ 17 %"
select select "- 10 %"
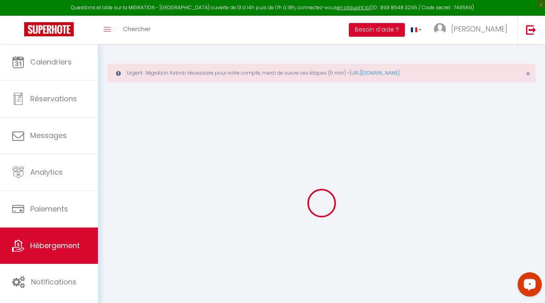
select select
checkbox input "false"
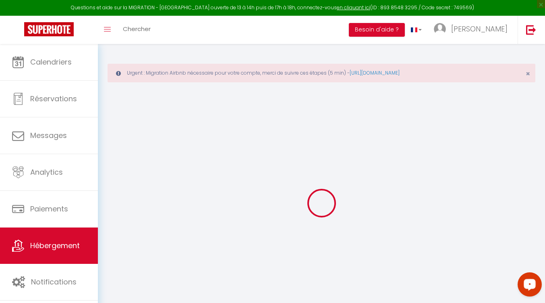
select select
checkbox input "false"
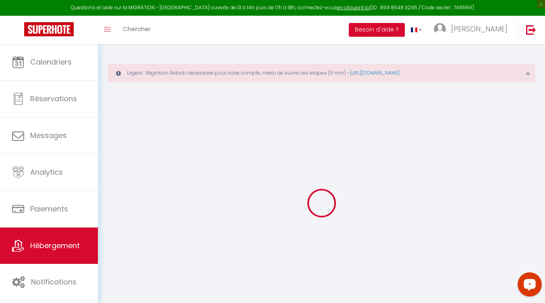
select select "1238-1199265645902165469"
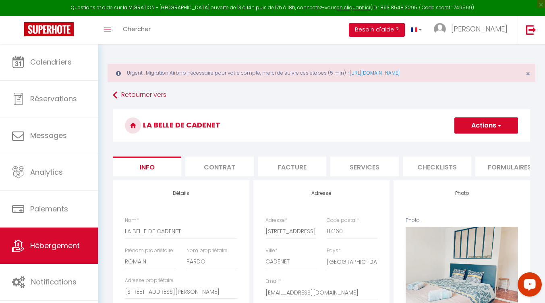
scroll to position [0, 308]
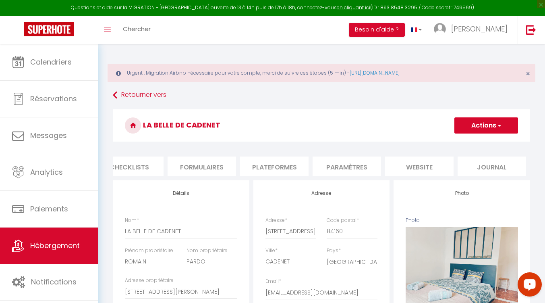
click at [330, 165] on li "Paramètres" at bounding box center [347, 166] width 69 height 20
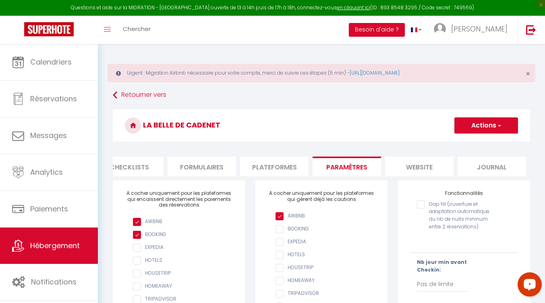
click at [299, 164] on li "Plateformes" at bounding box center [274, 166] width 69 height 20
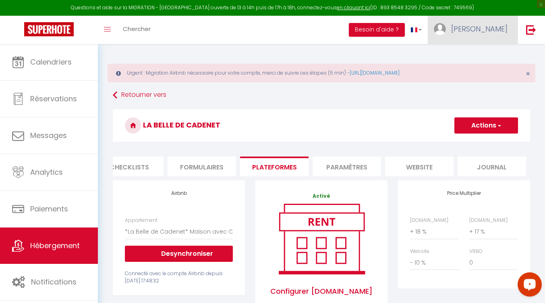
click at [485, 25] on link "[PERSON_NAME]" at bounding box center [473, 30] width 90 height 28
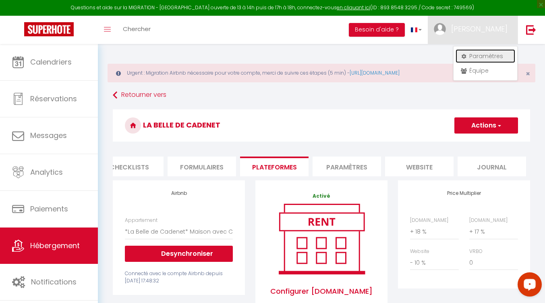
click at [474, 55] on link "Paramètres" at bounding box center [486, 56] width 60 height 14
select select "fr"
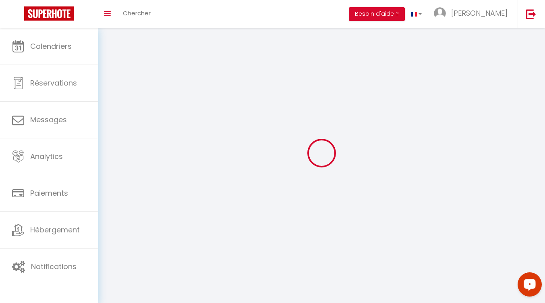
type input "[PERSON_NAME]"
type input "LIM"
type input "0614426747"
type input "[STREET_ADDRESS]"
type input "13510"
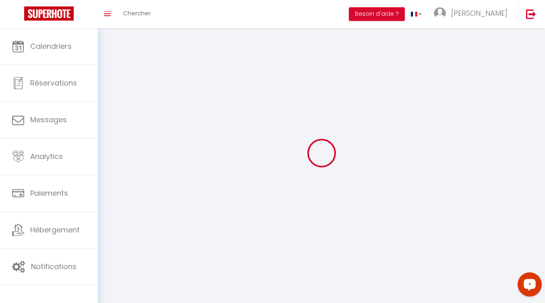
type input "EGUILLES"
type input "erxANwaDtlqulfAwR0YYppYlH"
type input "wQtKYzyUpNRwxACowoVHAoShz"
type input "https://app.superhote.com/#/get-available-rentals/wQtKYzyUpNRwxACowoVHAoShz"
type input "FO27250"
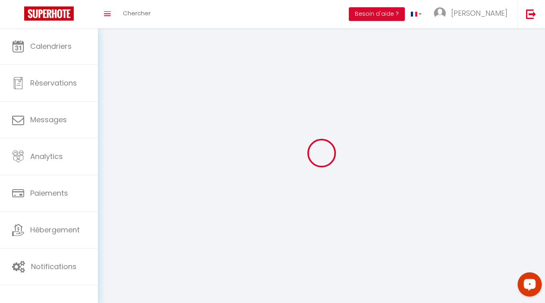
select select "28"
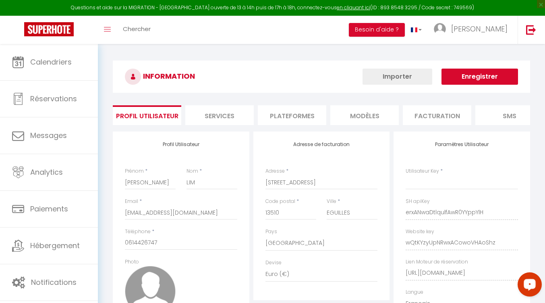
type input "erxANwaDtlqulfAwR0YYppYlH"
type input "wQtKYzyUpNRwxACowoVHAoShz"
type input "https://app.superhote.com/#/get-available-rentals/wQtKYzyUpNRwxACowoVHAoShz"
select select "fr"
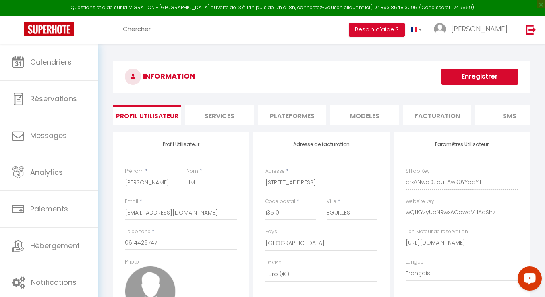
click at [276, 112] on li "Plateformes" at bounding box center [292, 115] width 69 height 20
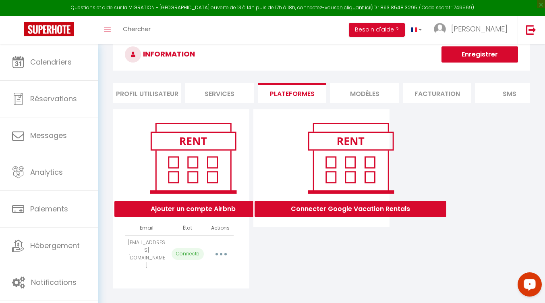
scroll to position [44, 0]
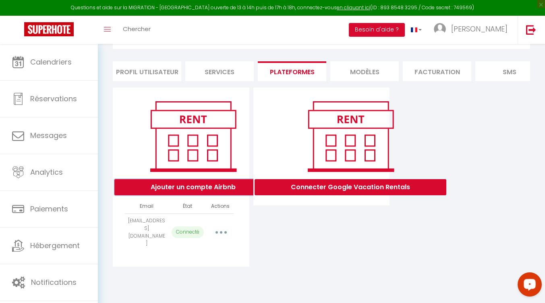
click at [163, 194] on button "Ajouter un compte Airbnb" at bounding box center [193, 187] width 158 height 16
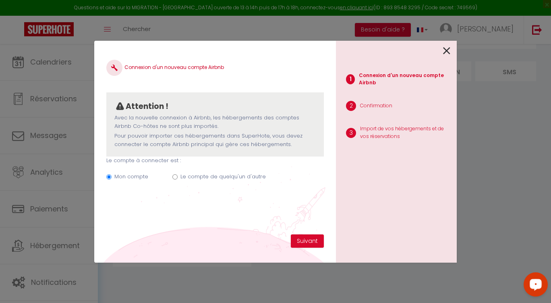
click at [187, 173] on label "Le compte de quelqu'un d'autre" at bounding box center [223, 177] width 85 height 8
click at [178, 174] on input "Le compte de quelqu'un d'autre" at bounding box center [175, 176] width 5 height 5
radio input "true"
radio input "false"
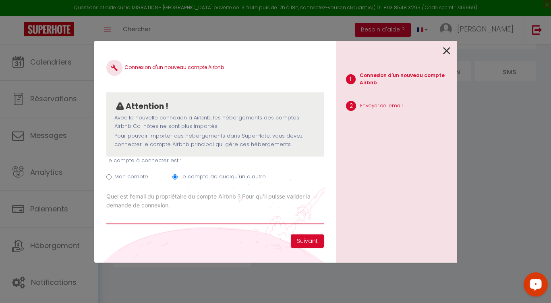
click at [208, 216] on input "Email connexion Airbnb" at bounding box center [215, 217] width 218 height 15
click at [444, 51] on icon at bounding box center [446, 51] width 7 height 12
